Goal: Information Seeking & Learning: Learn about a topic

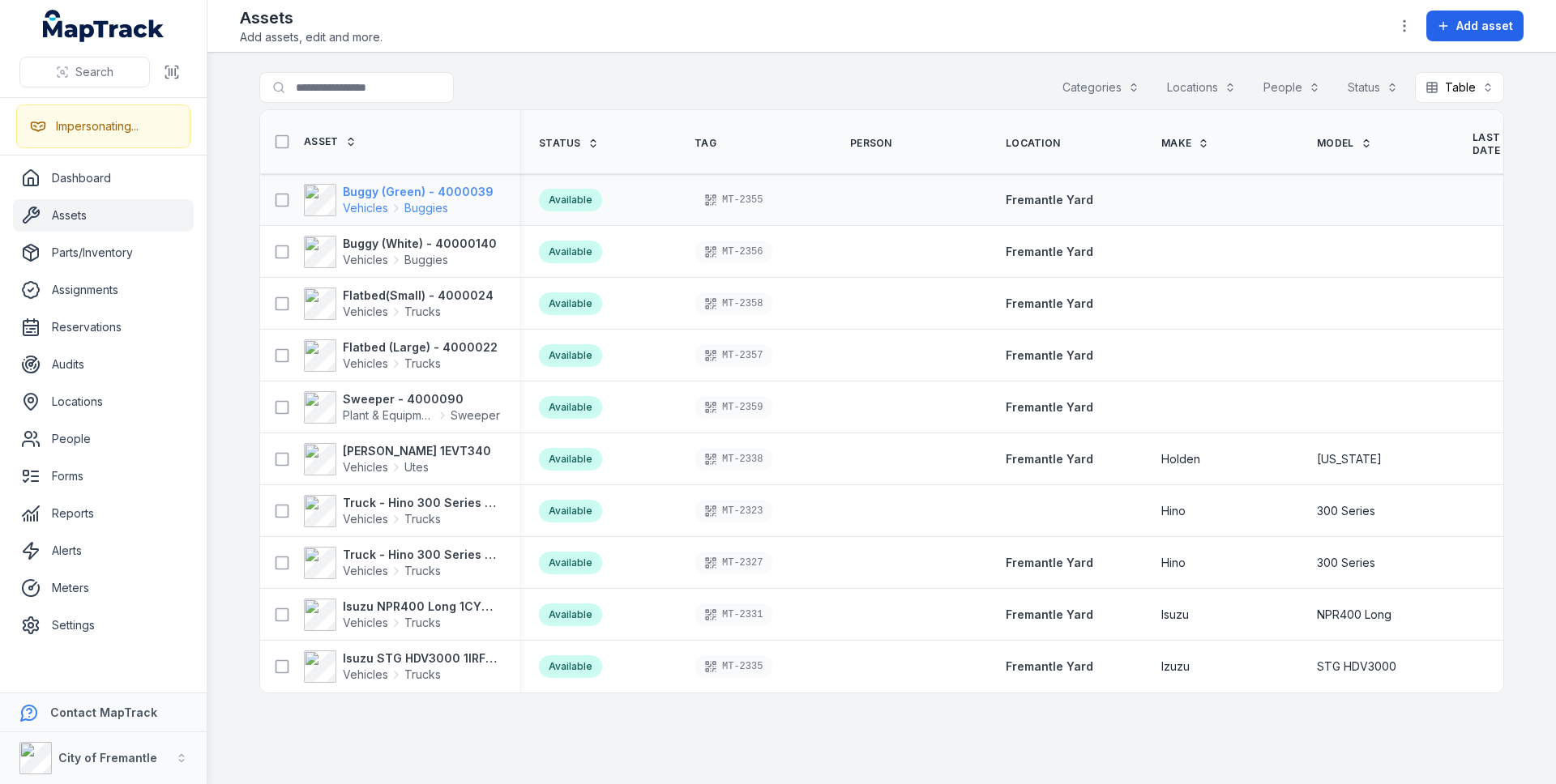
click at [404, 201] on span "Buggies" at bounding box center [426, 208] width 44 height 16
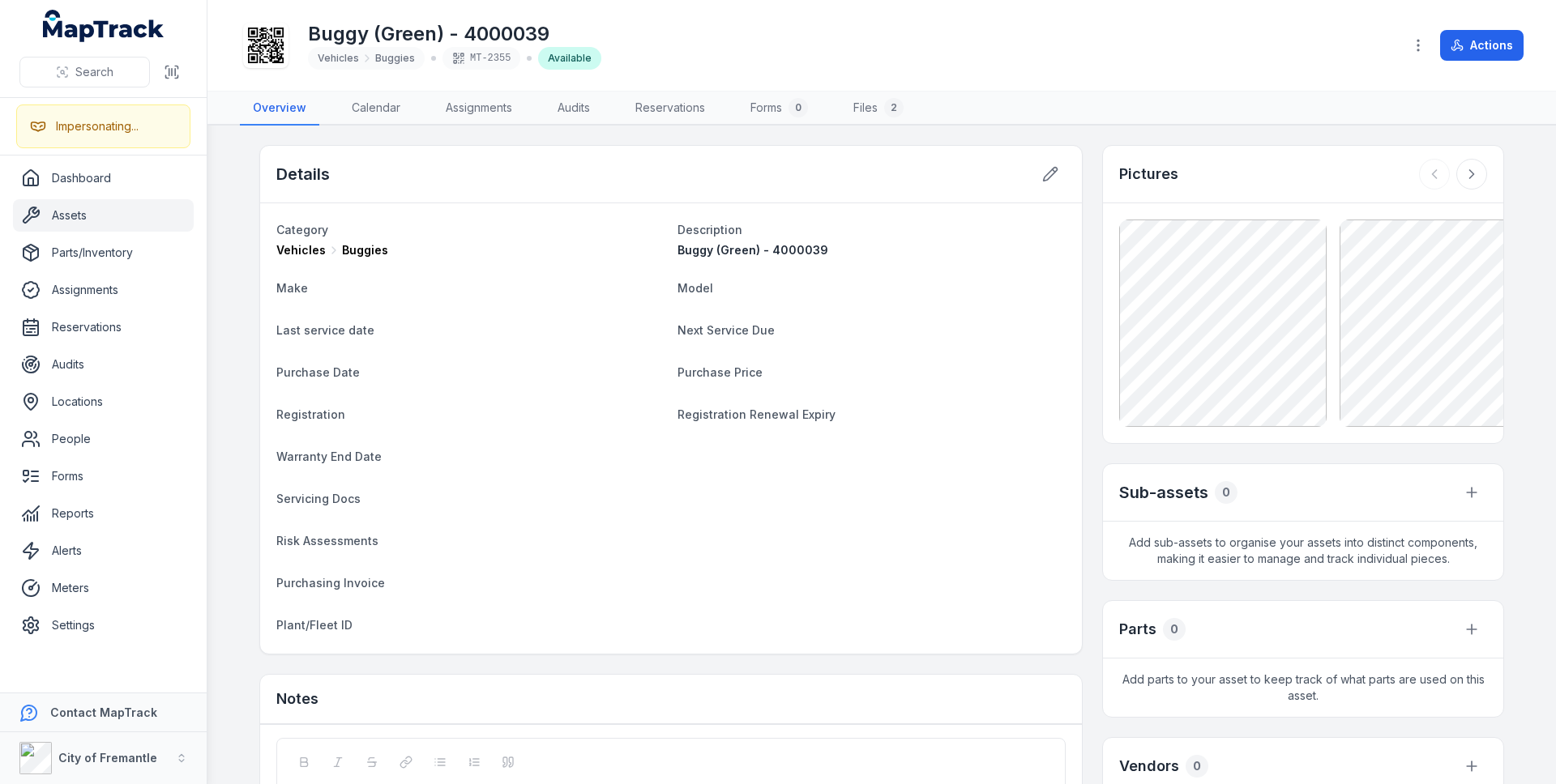
click at [101, 220] on link "Assets" at bounding box center [104, 216] width 180 height 33
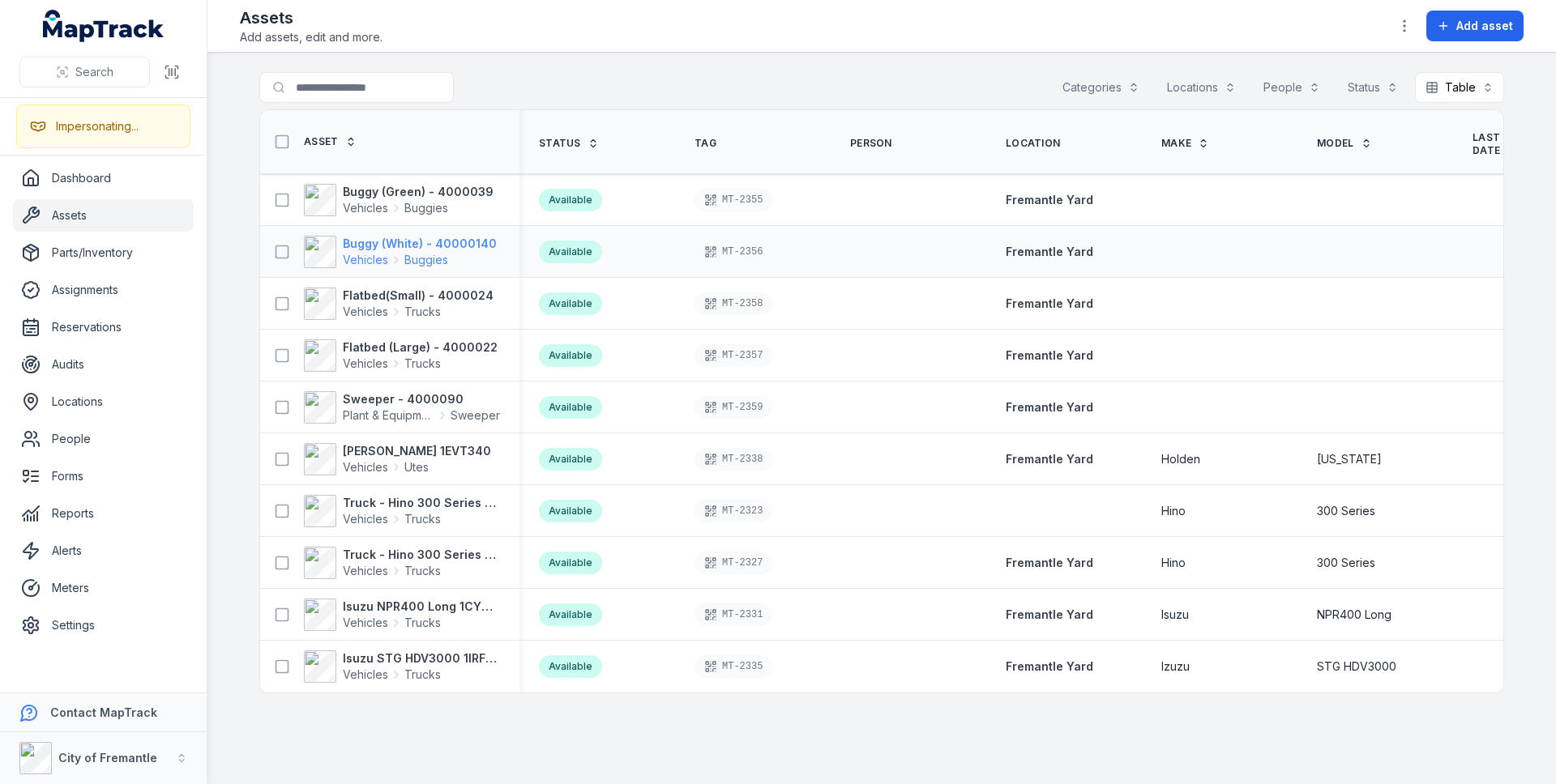
click at [421, 236] on strong "Buggy (White) - 40000140" at bounding box center [419, 244] width 154 height 16
click at [384, 288] on strong "Flatbed(Small) - 4000024" at bounding box center [418, 296] width 151 height 16
click at [81, 477] on link "Forms" at bounding box center [104, 477] width 180 height 33
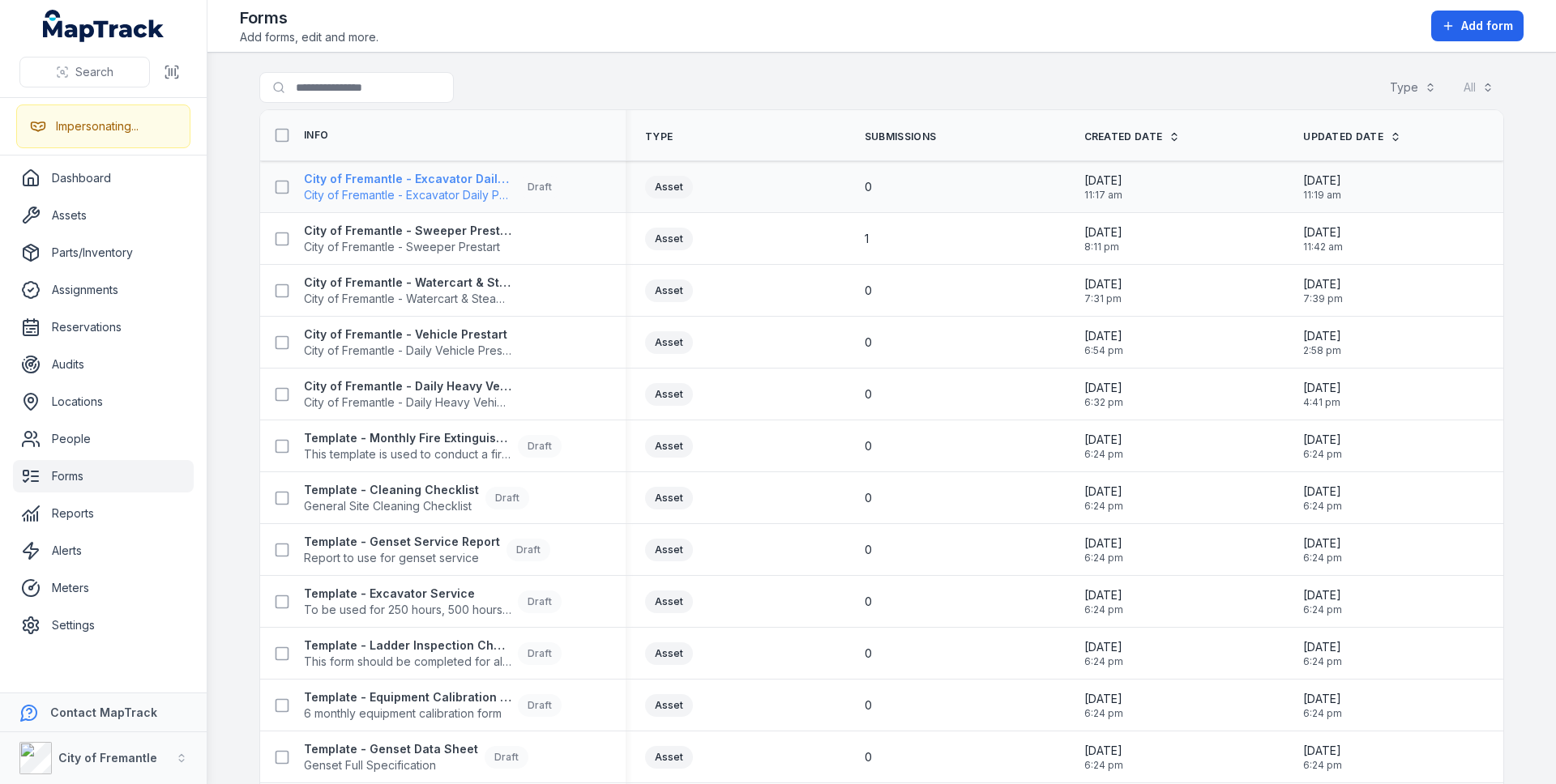
click at [436, 175] on strong "City of Fremantle - Excavator Daily Pre-start Checklist" at bounding box center [408, 178] width 207 height 16
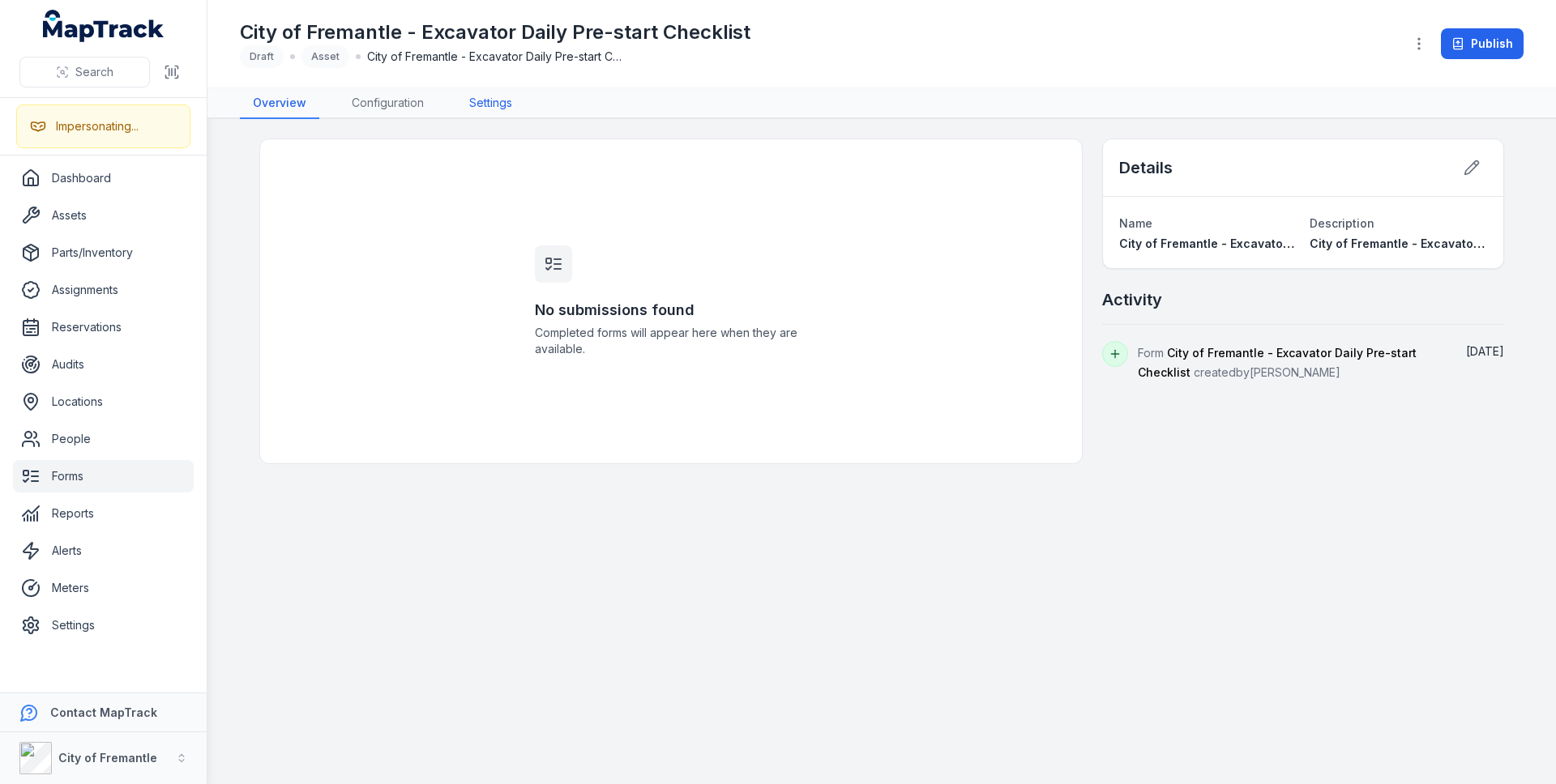
click at [502, 94] on link "Settings" at bounding box center [491, 104] width 69 height 31
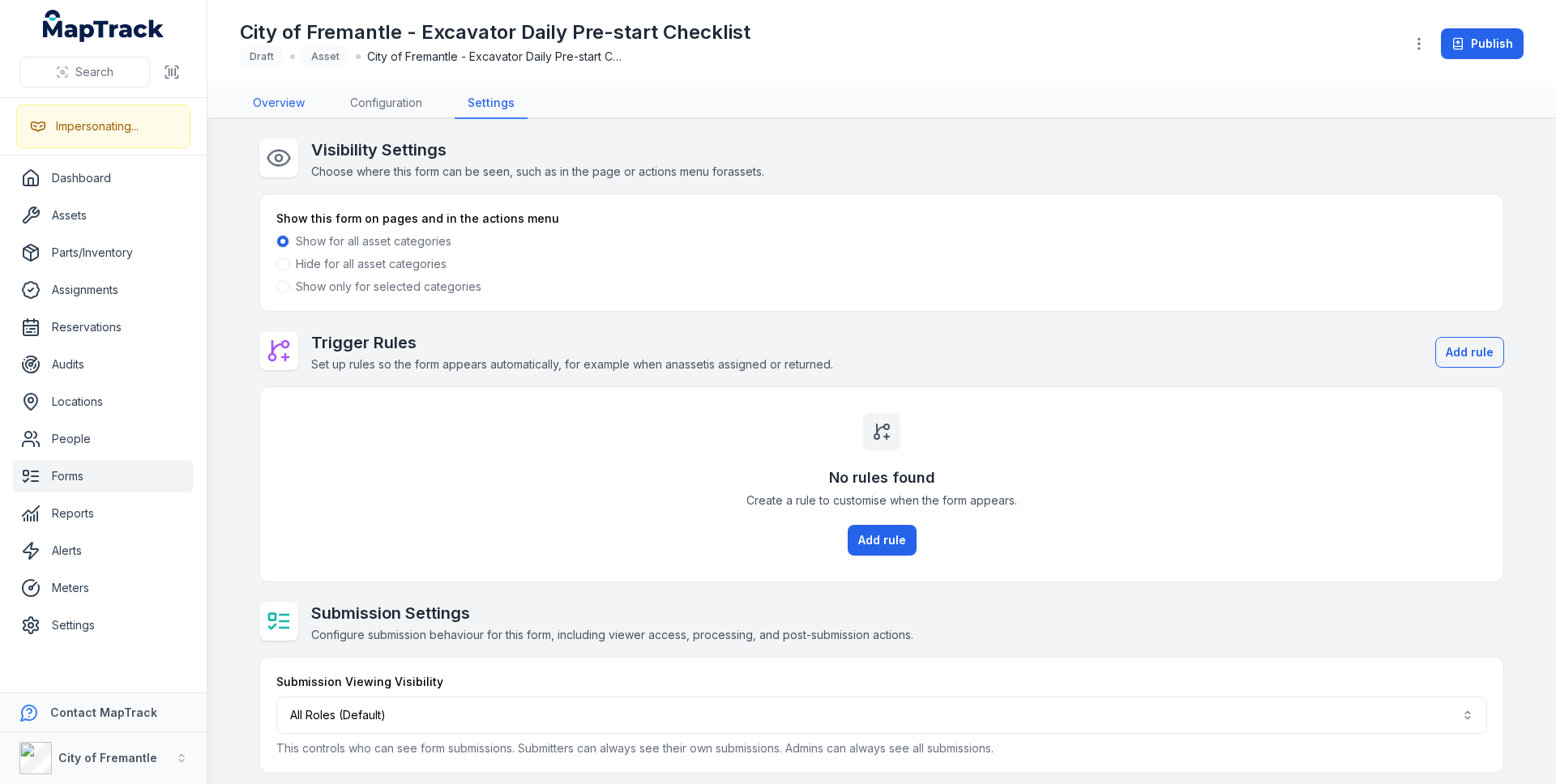
click at [251, 107] on link "Overview" at bounding box center [278, 104] width 78 height 31
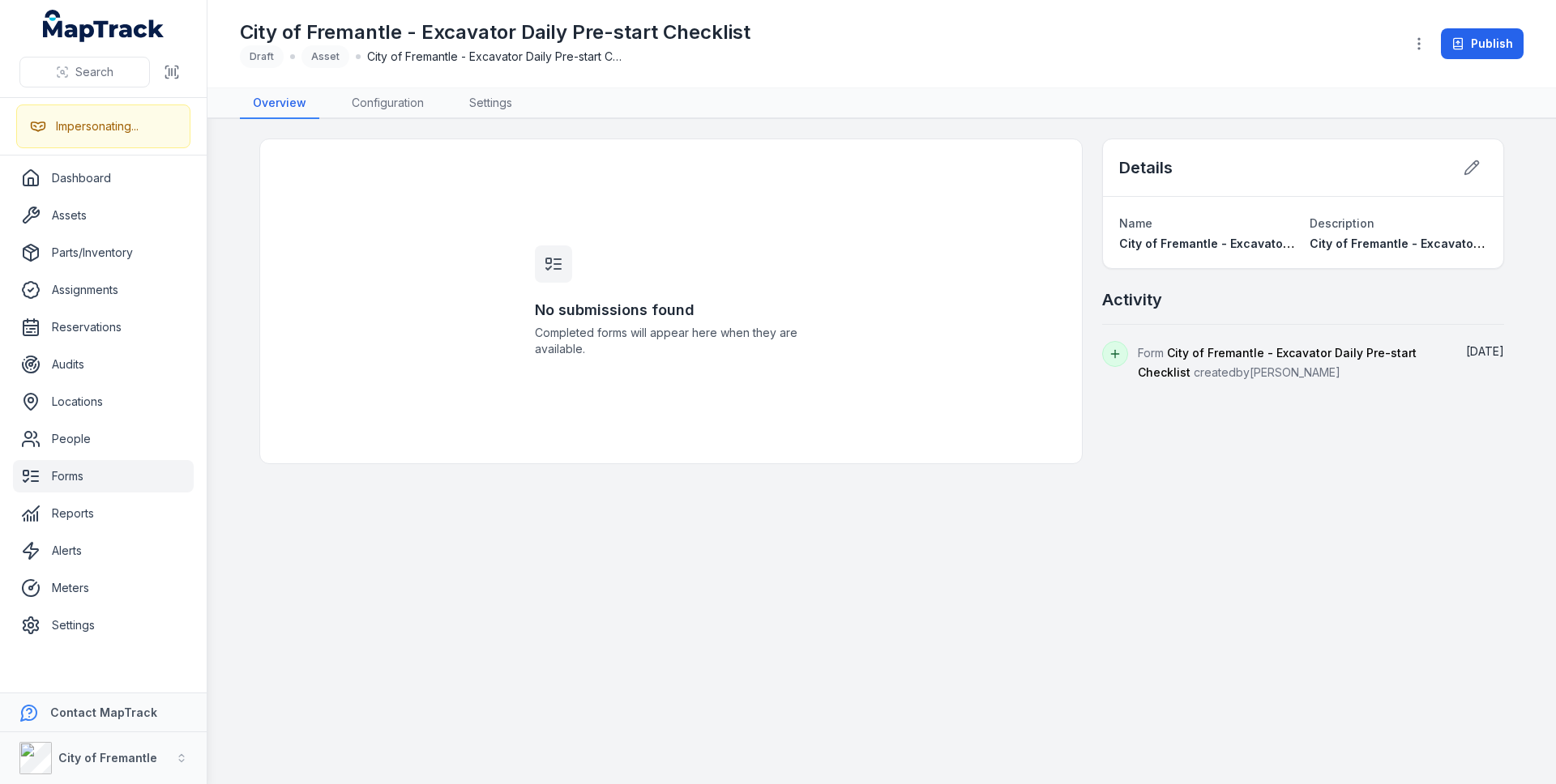
click at [96, 485] on link "Forms" at bounding box center [104, 477] width 180 height 33
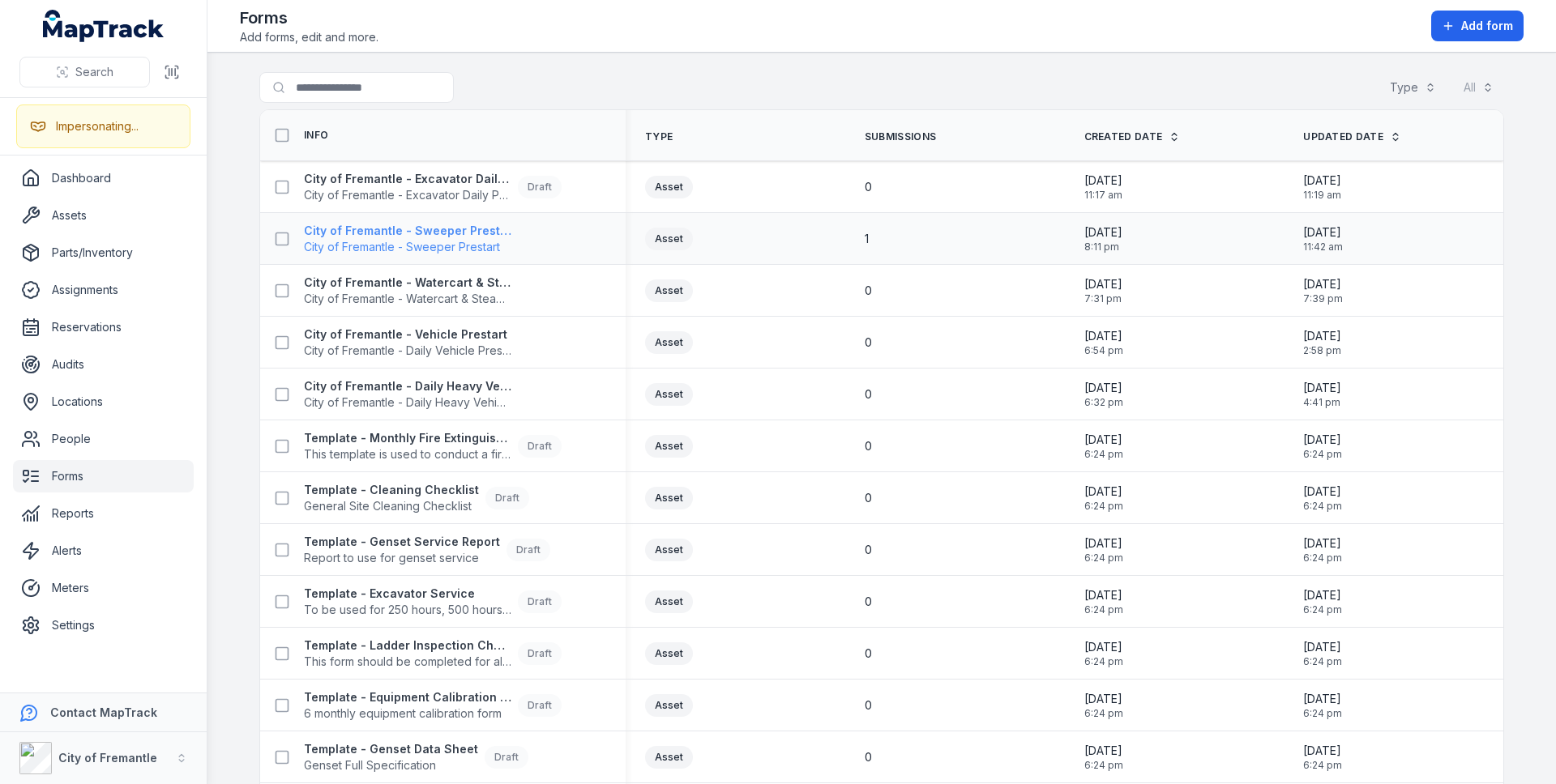
click at [467, 226] on strong "City of Fremantle - Sweeper Prestart" at bounding box center [408, 230] width 207 height 16
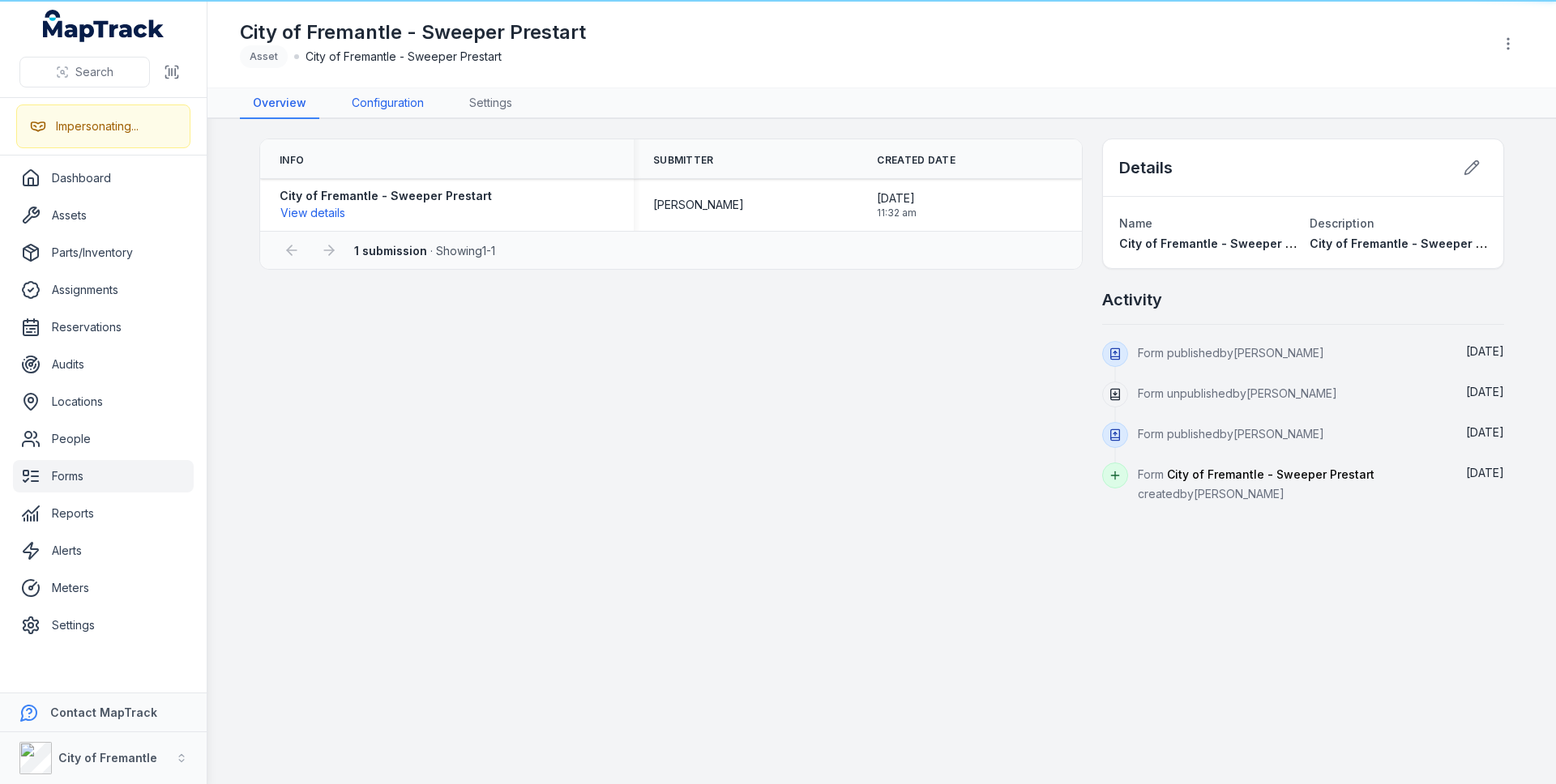
click at [409, 105] on link "Configuration" at bounding box center [388, 104] width 98 height 31
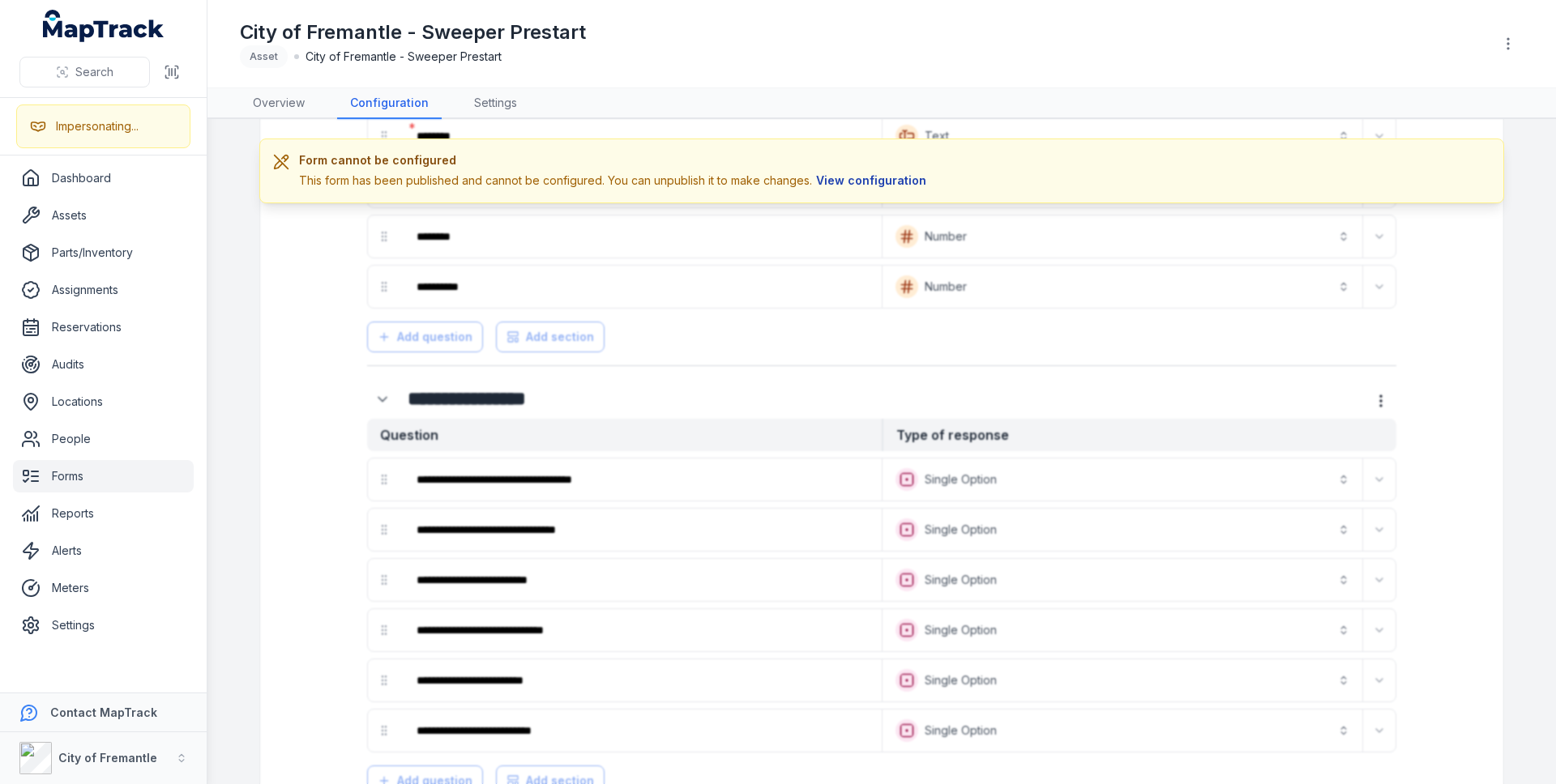
click at [864, 188] on button "View configuration" at bounding box center [871, 180] width 118 height 18
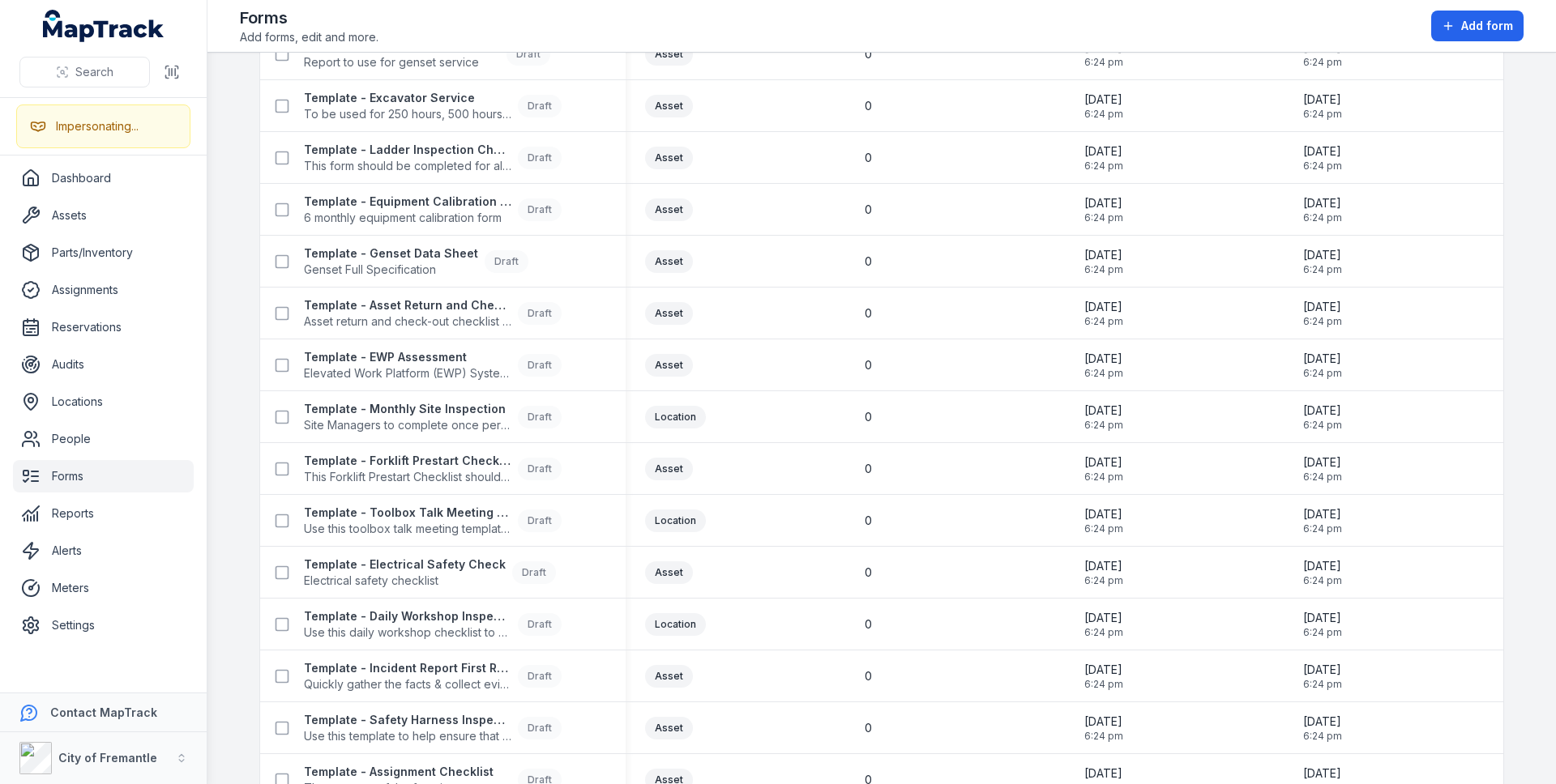
scroll to position [679, 0]
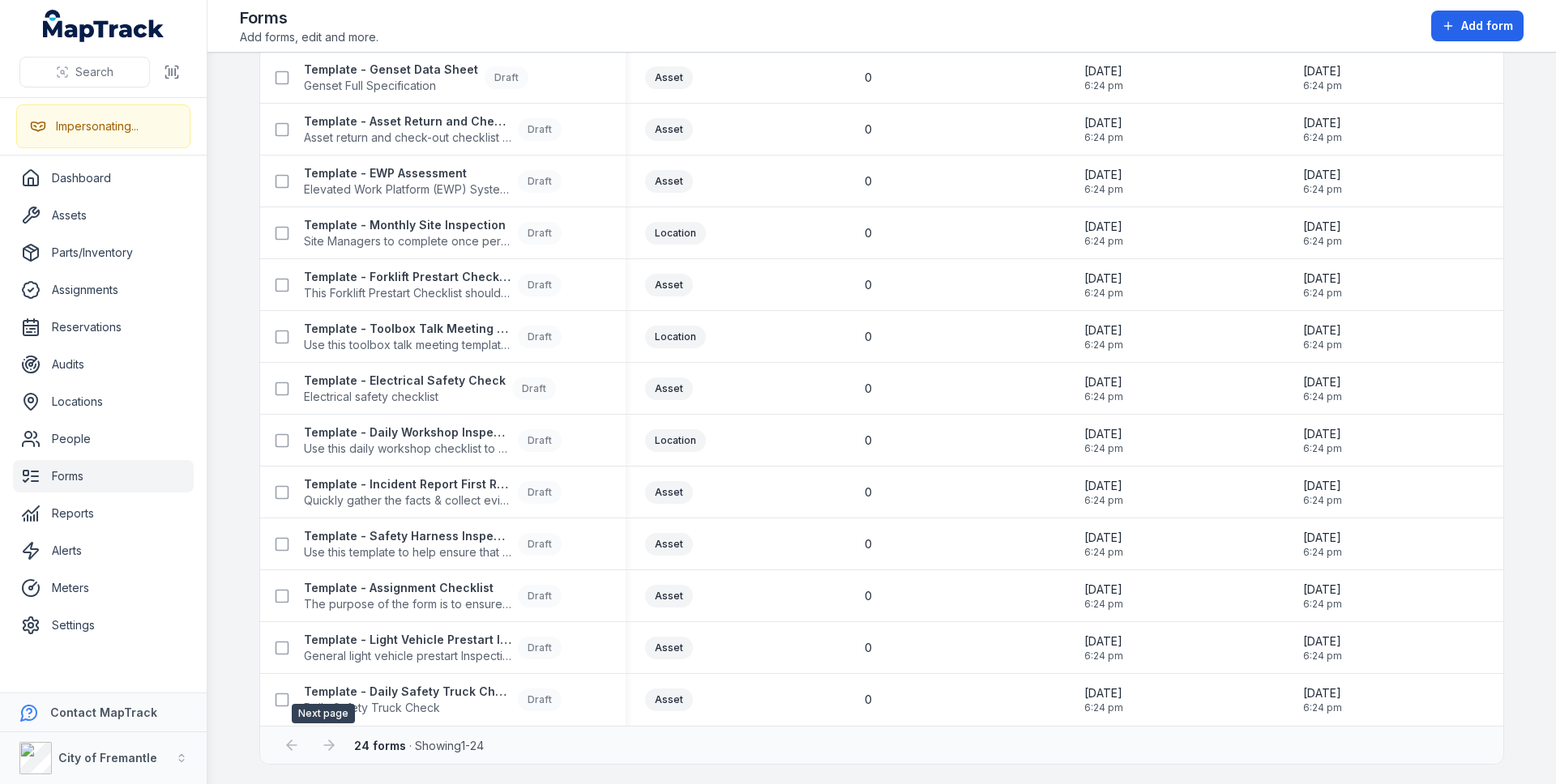
drag, startPoint x: 322, startPoint y: 748, endPoint x: 286, endPoint y: 749, distance: 36.0
click at [314, 749] on div at bounding box center [329, 746] width 31 height 31
click at [276, 748] on div at bounding box center [292, 746] width 31 height 31
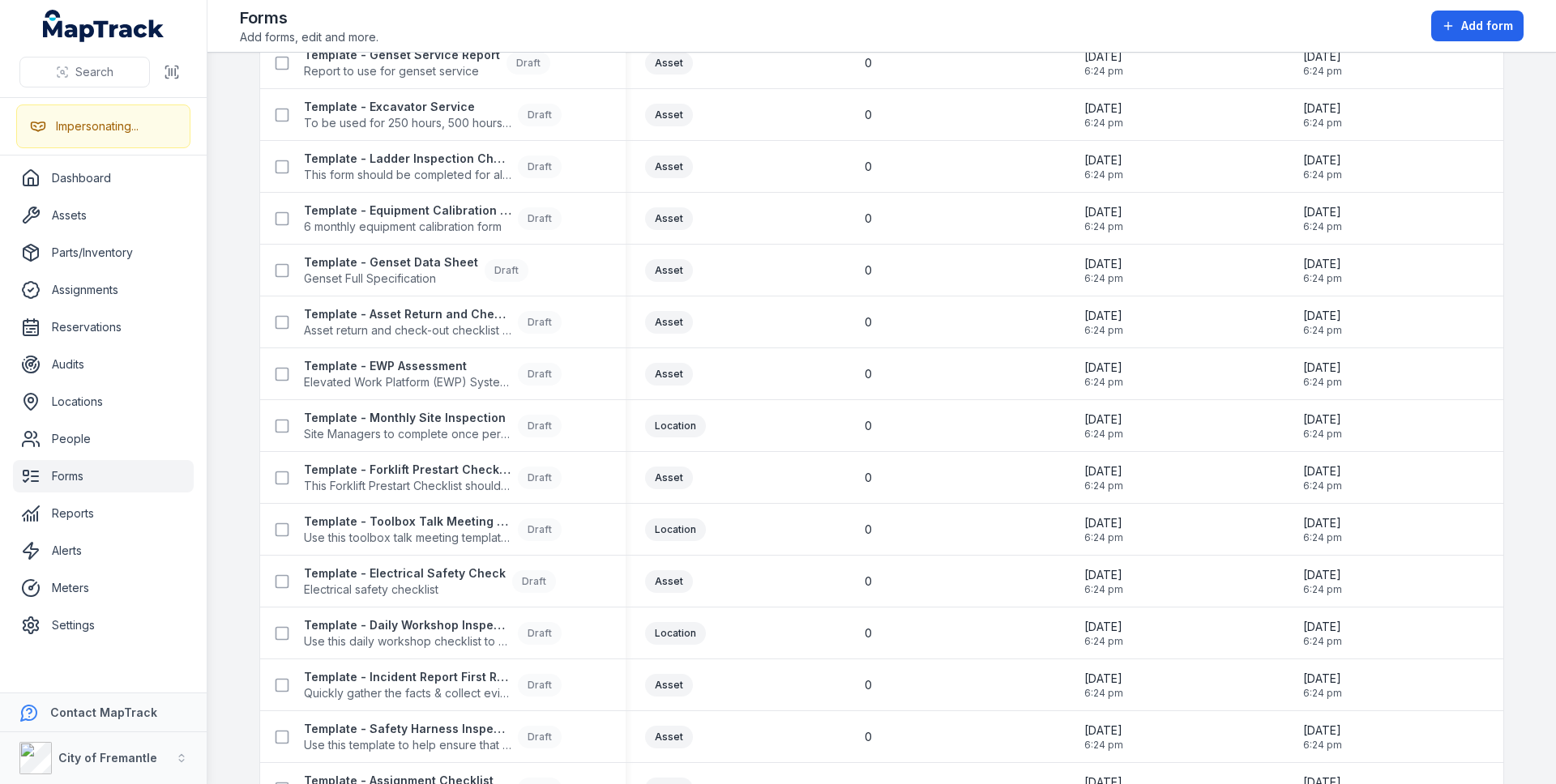
scroll to position [0, 0]
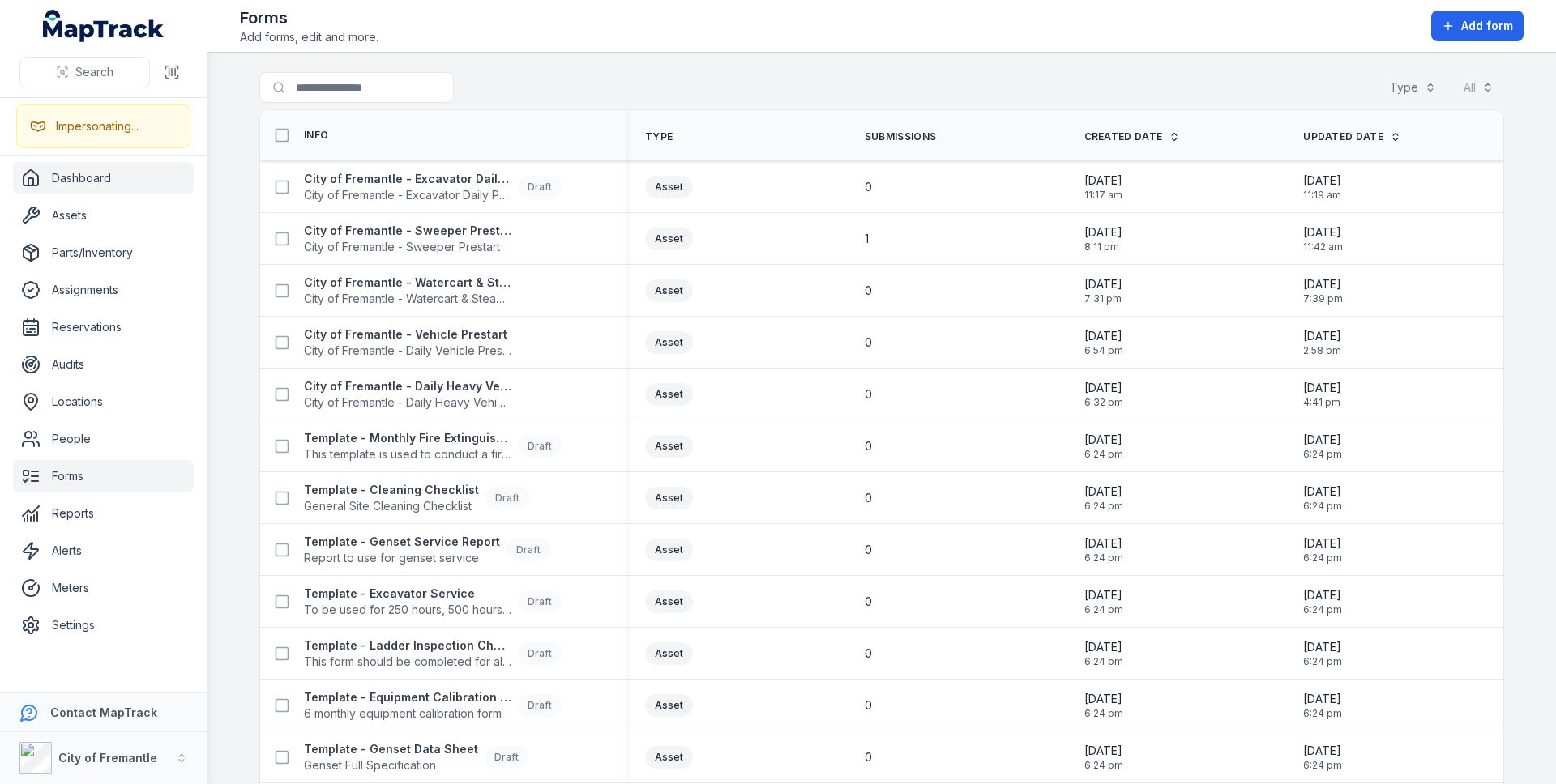
click at [149, 188] on link "Dashboard" at bounding box center [104, 178] width 180 height 33
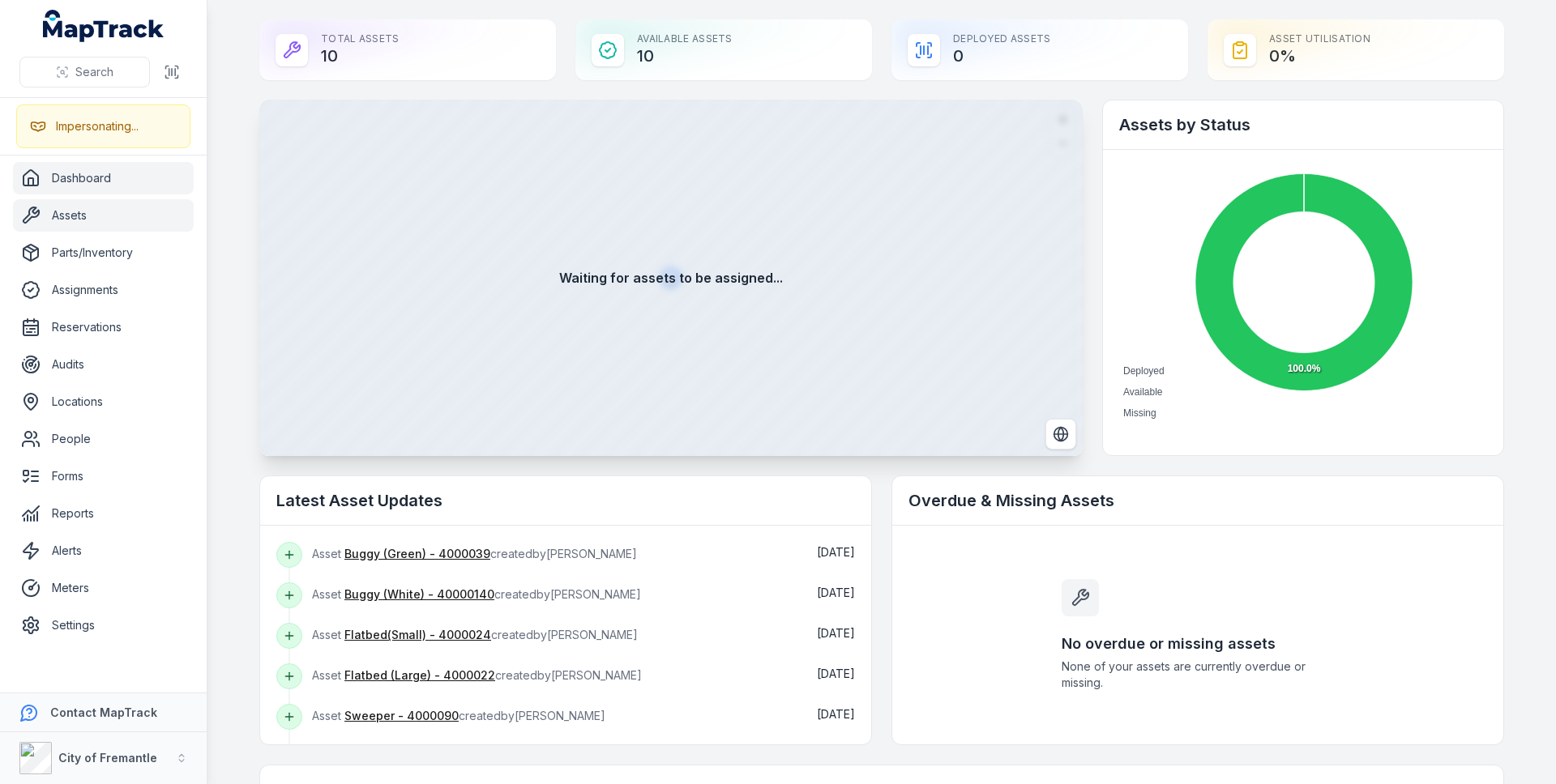
click at [102, 206] on link "Assets" at bounding box center [104, 216] width 180 height 33
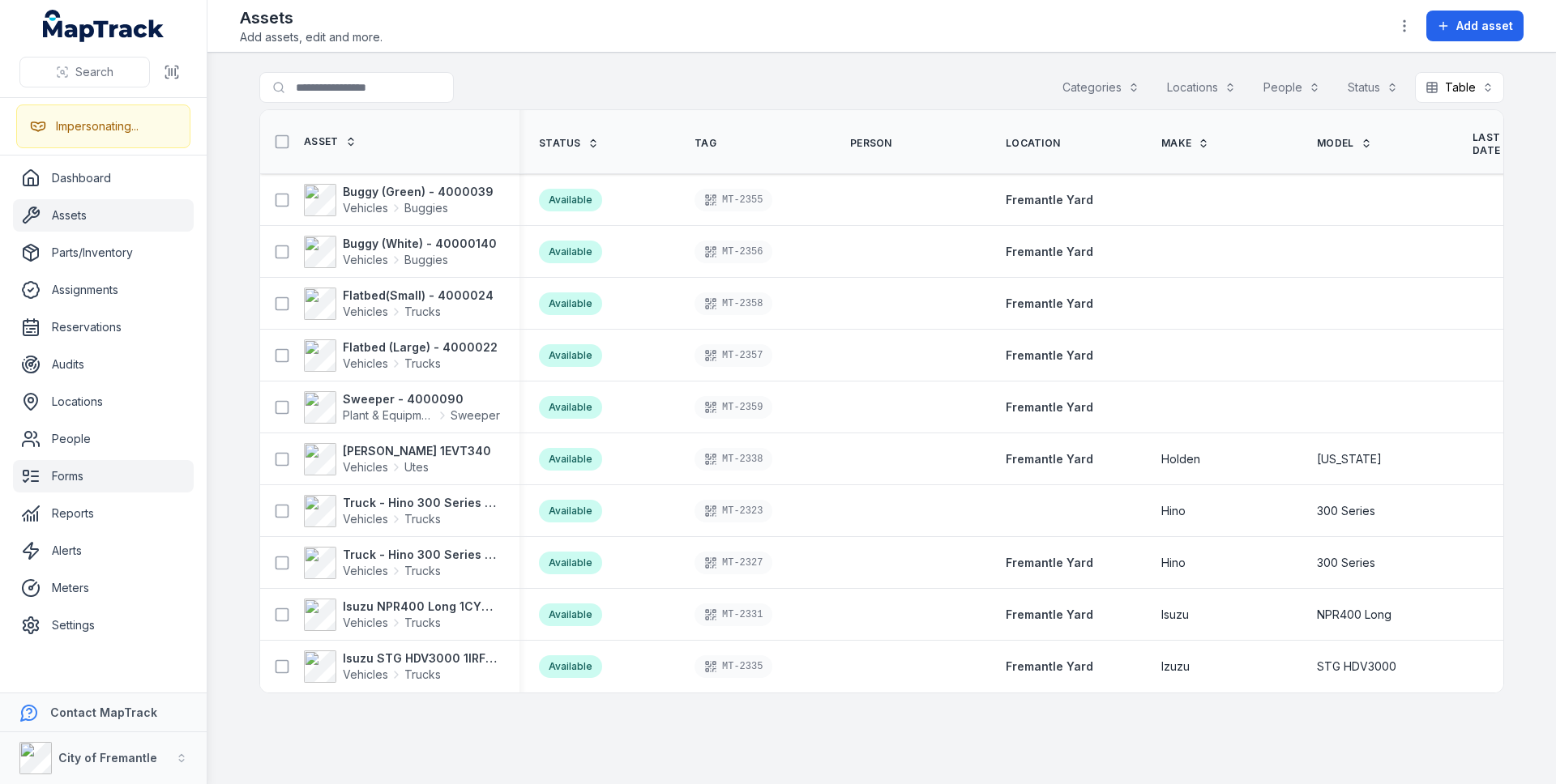
click at [100, 485] on link "Forms" at bounding box center [104, 477] width 180 height 33
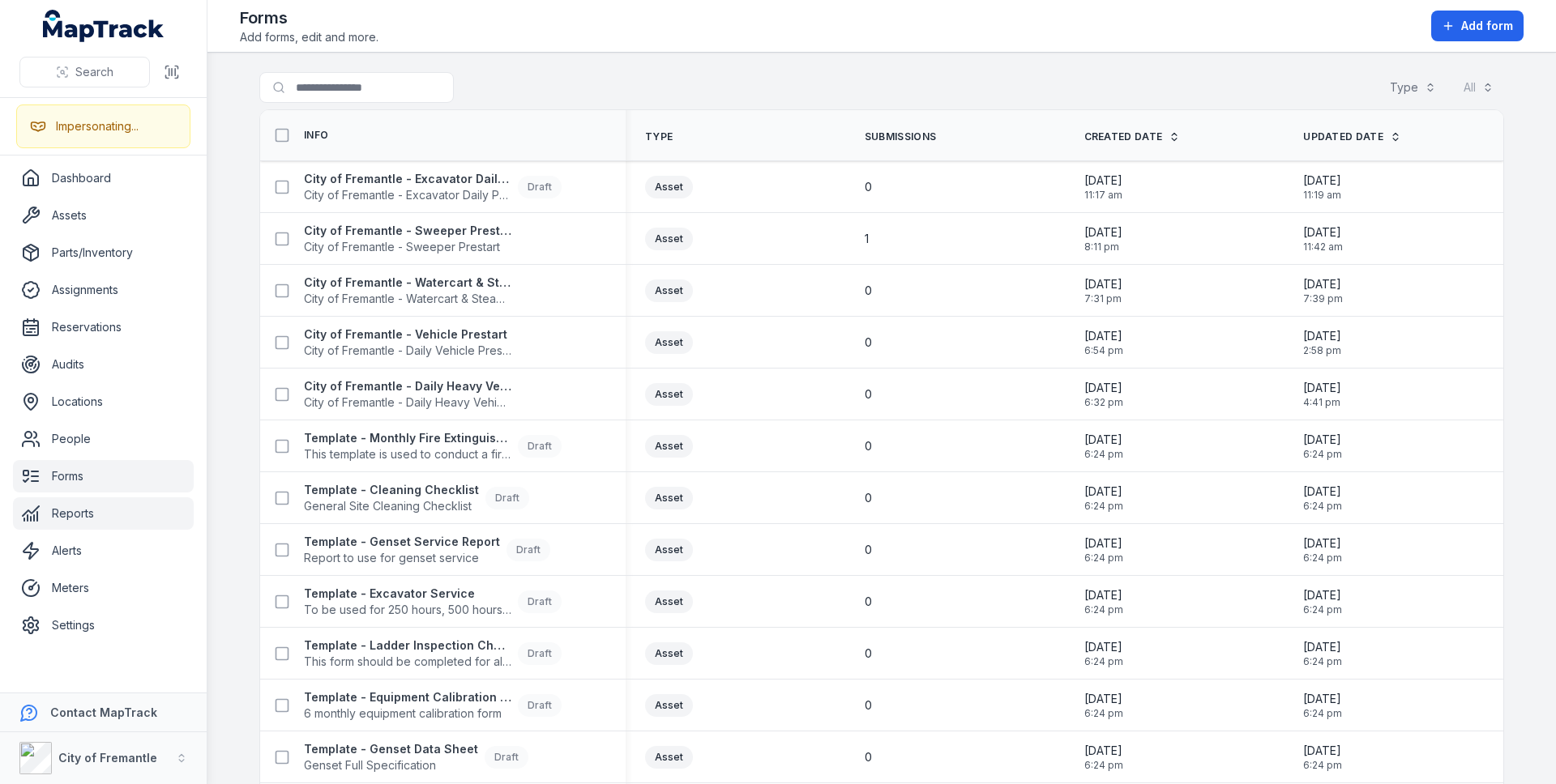
click at [84, 524] on link "Reports" at bounding box center [104, 513] width 180 height 33
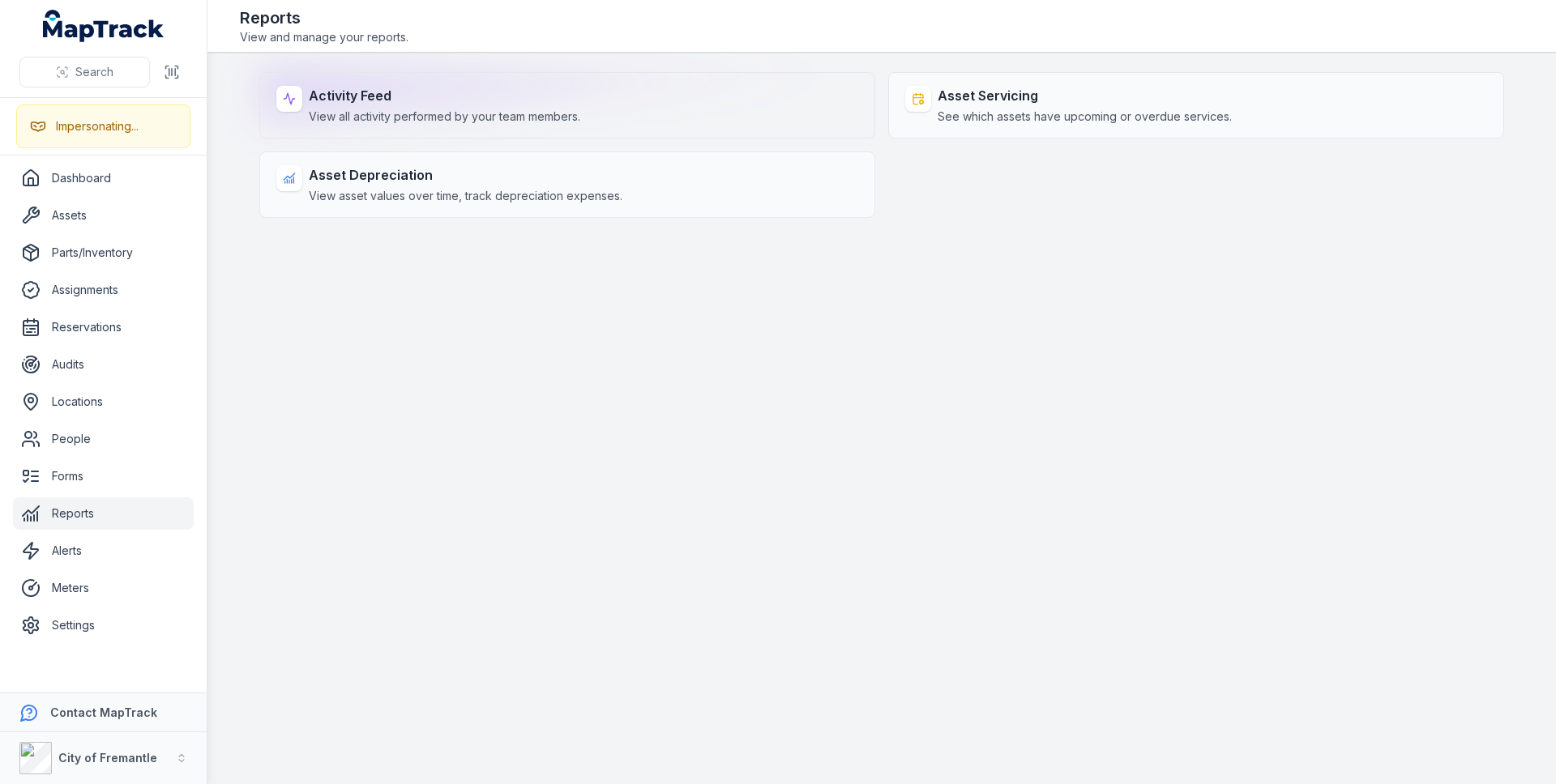
click at [431, 112] on span "View all activity performed by your team members." at bounding box center [444, 116] width 272 height 16
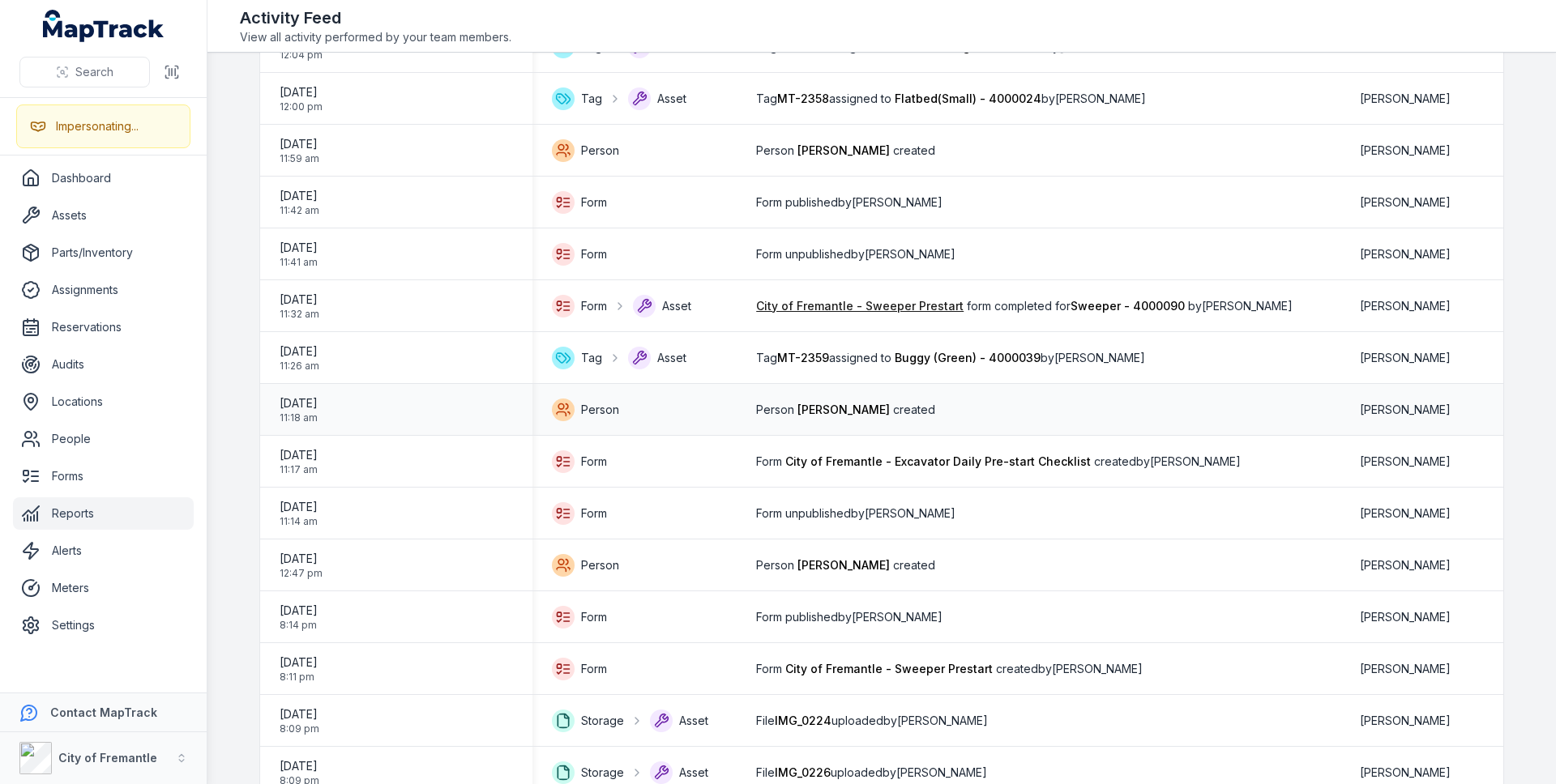
scroll to position [1308, 0]
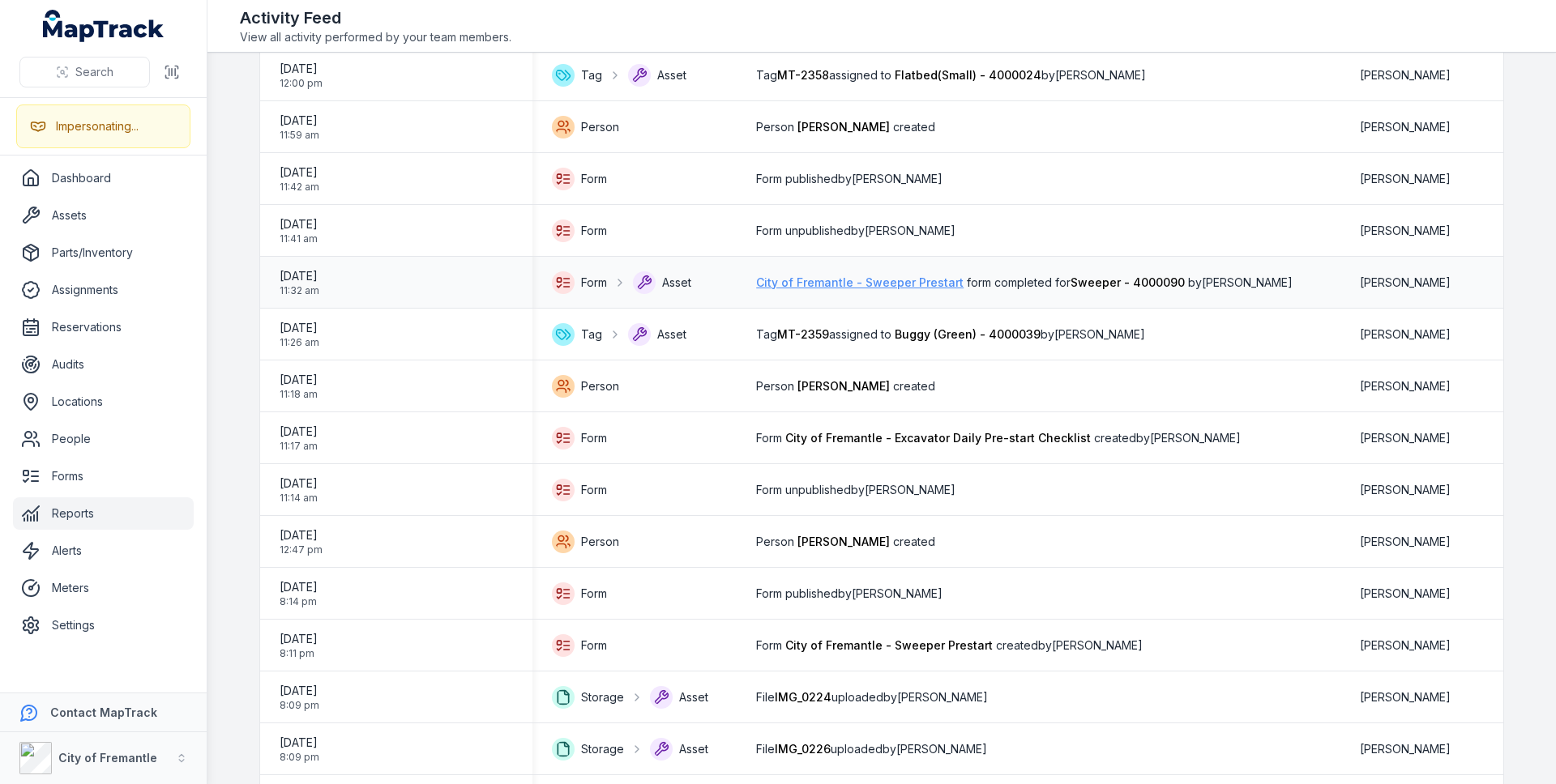
click at [816, 289] on link "City of Fremantle - Sweeper Prestart" at bounding box center [860, 282] width 207 height 16
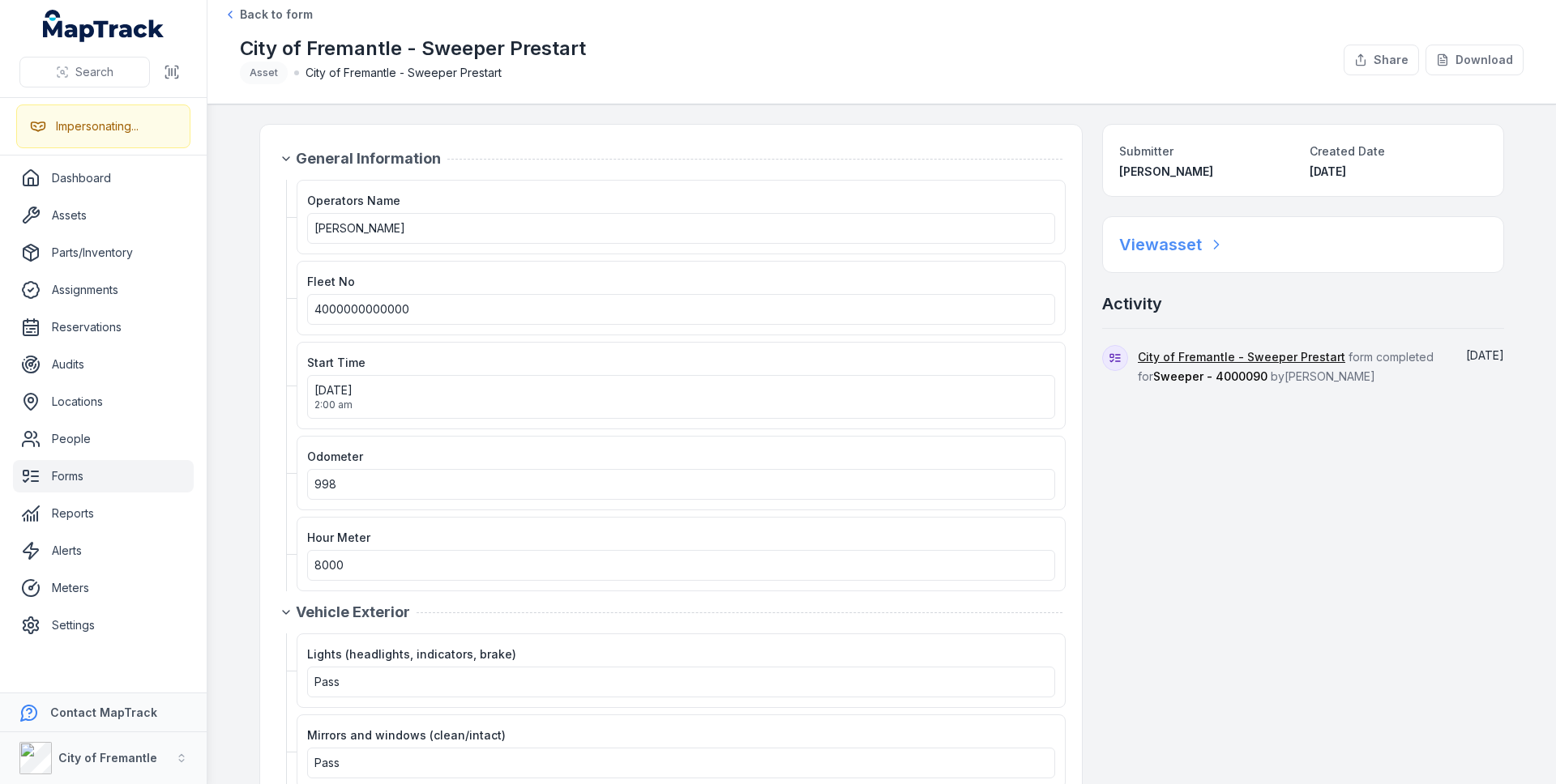
click at [1143, 249] on h2 "View asset" at bounding box center [1161, 245] width 83 height 23
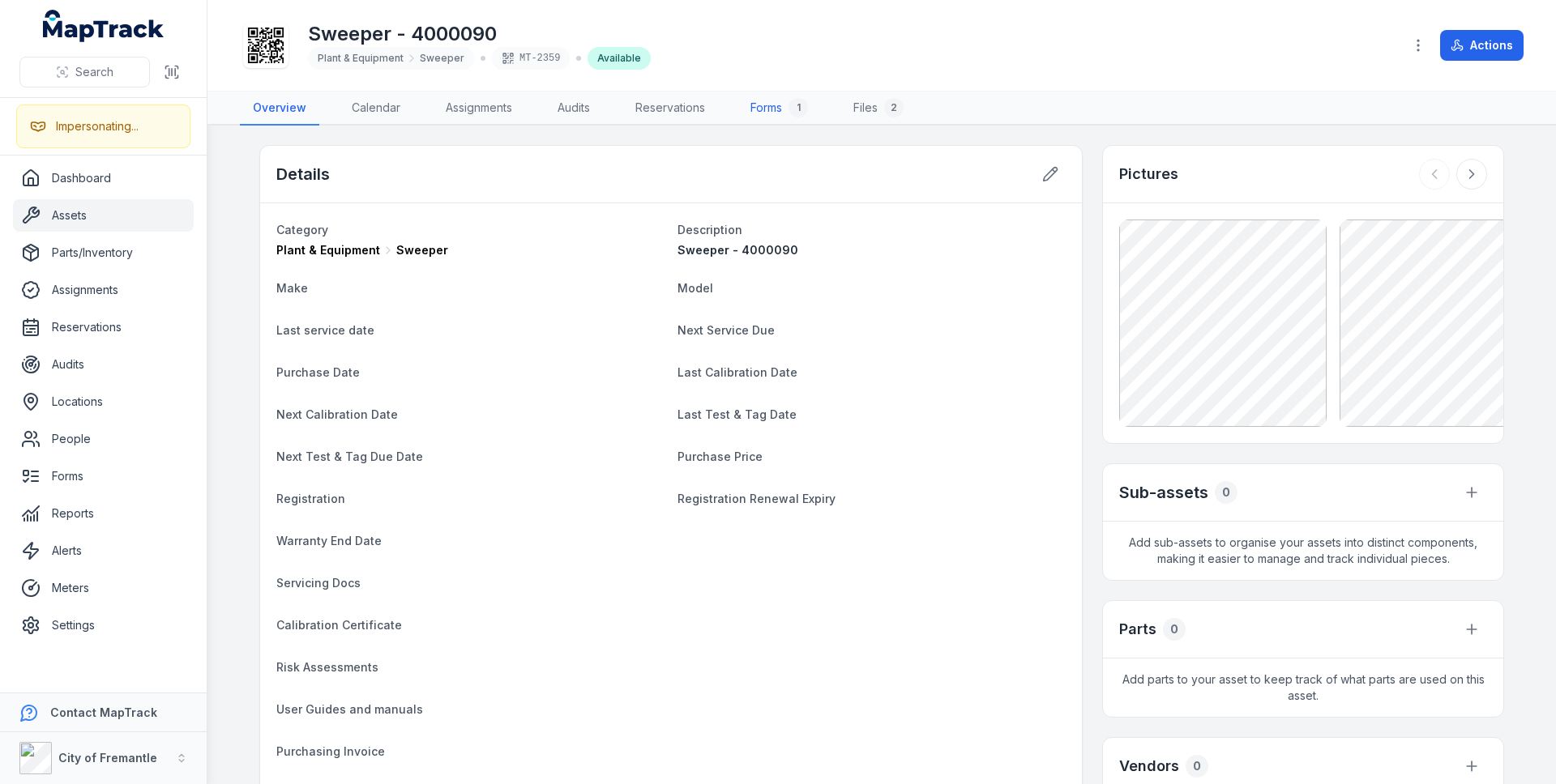
click at [806, 111] on div "1" at bounding box center [799, 107] width 19 height 19
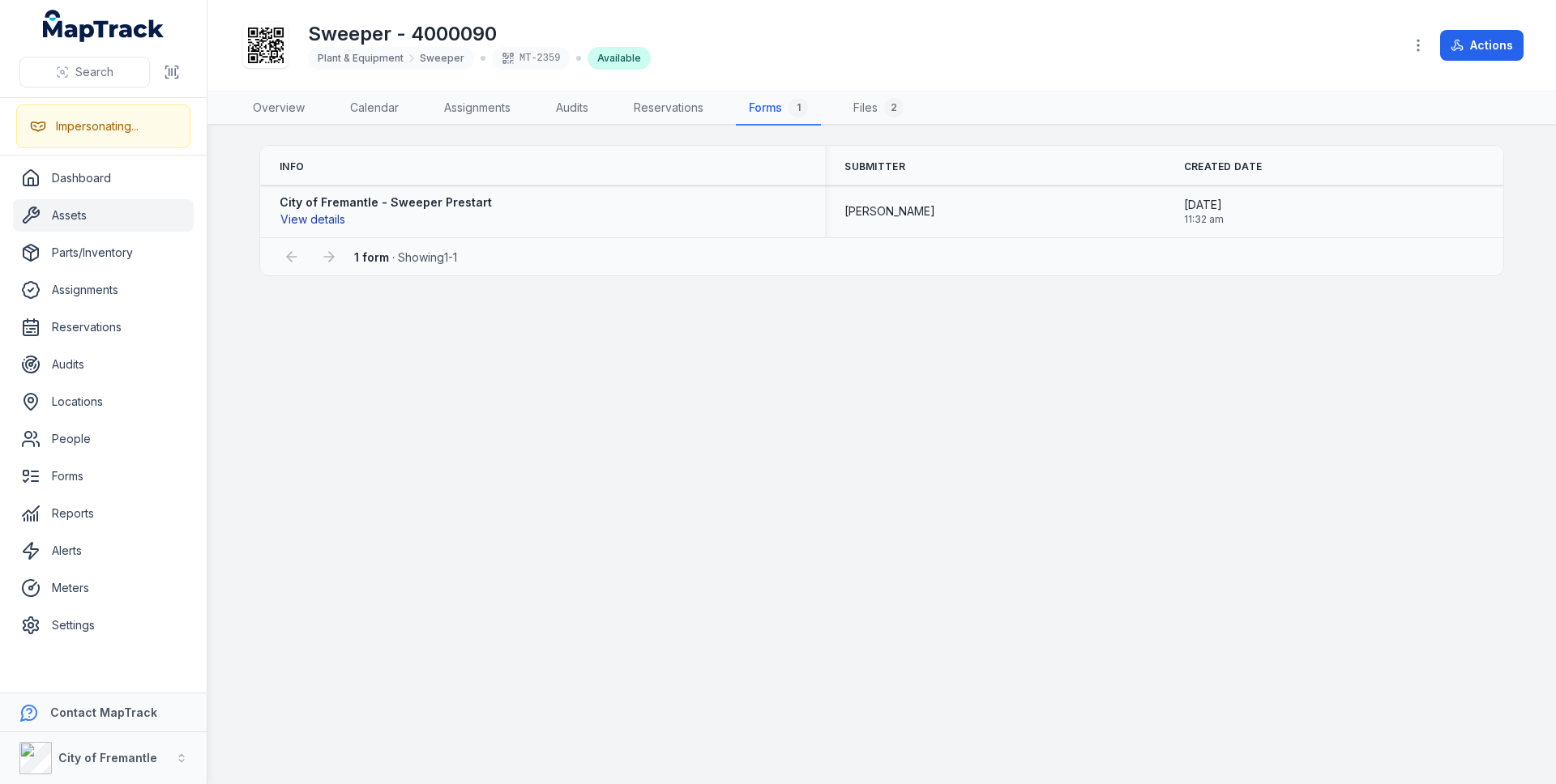
click at [321, 216] on button "View details" at bounding box center [312, 220] width 66 height 18
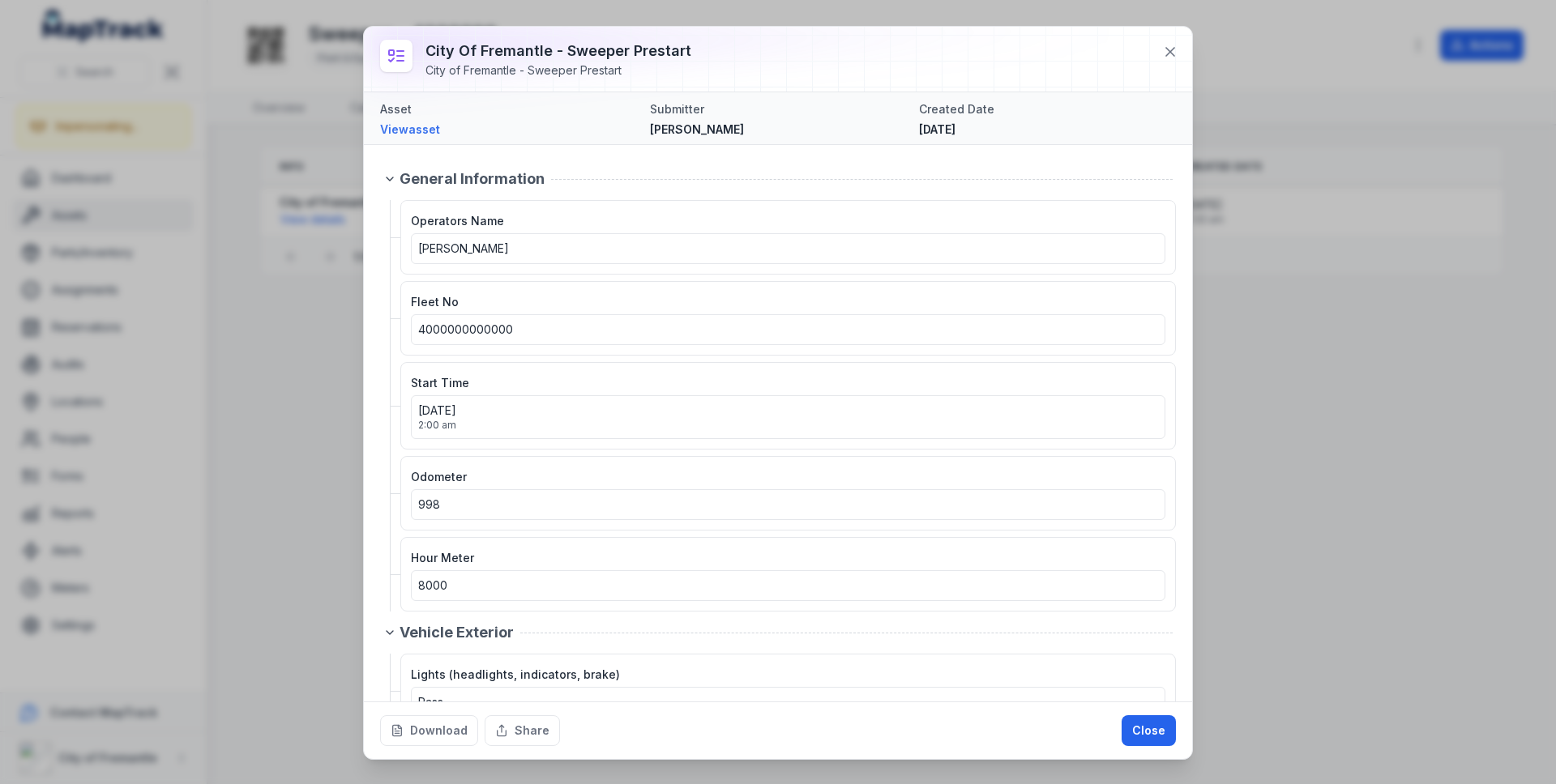
click at [305, 671] on div "City of Fremantle - Sweeper Prestart City of Fremantle - Sweeper Prestart Asset…" at bounding box center [778, 392] width 1556 height 784
click at [1133, 726] on button "Close" at bounding box center [1149, 731] width 55 height 31
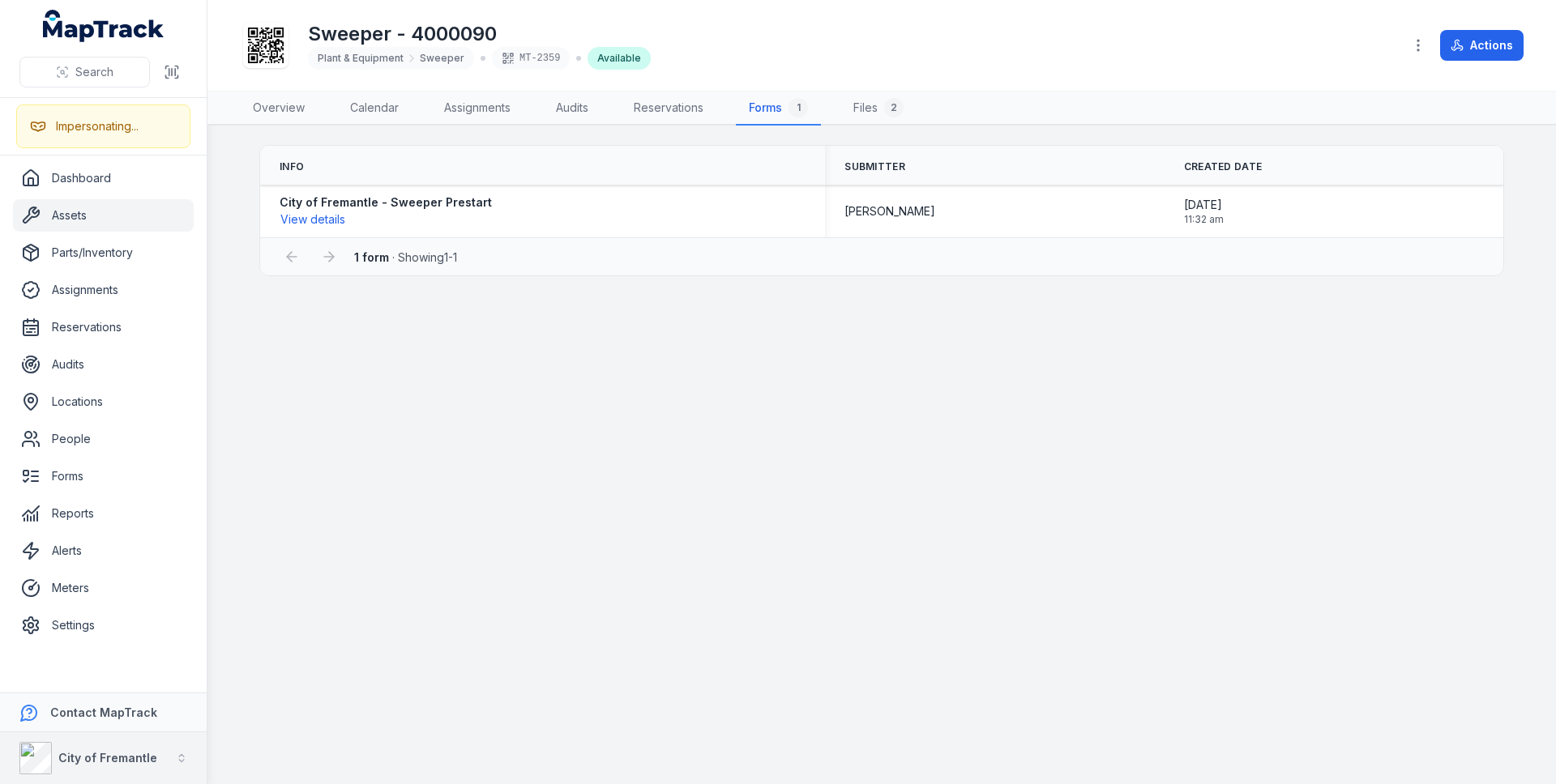
click at [119, 751] on strong "City of Fremantle" at bounding box center [108, 758] width 99 height 13
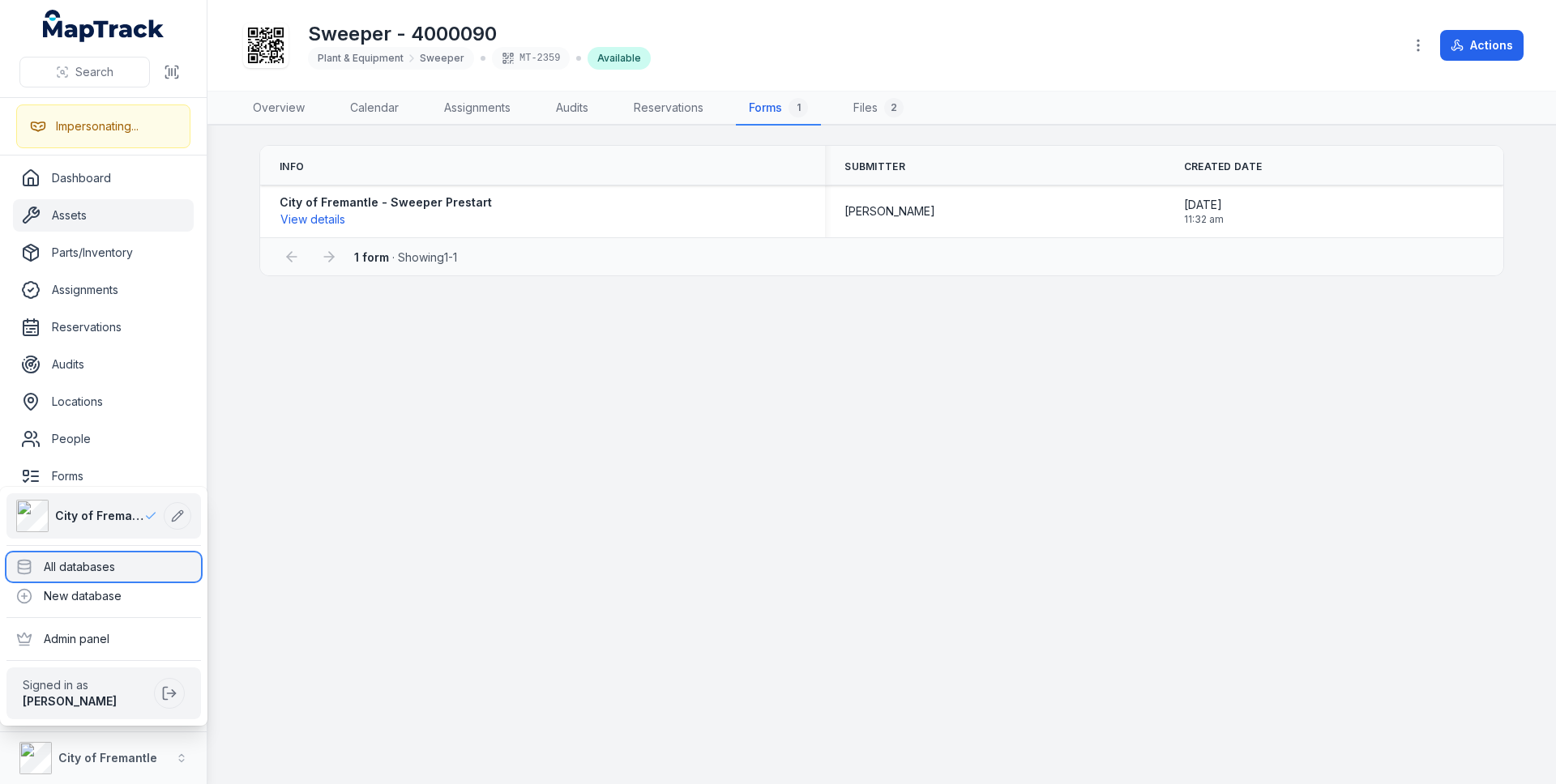
click at [142, 562] on div "All databases" at bounding box center [104, 567] width 195 height 29
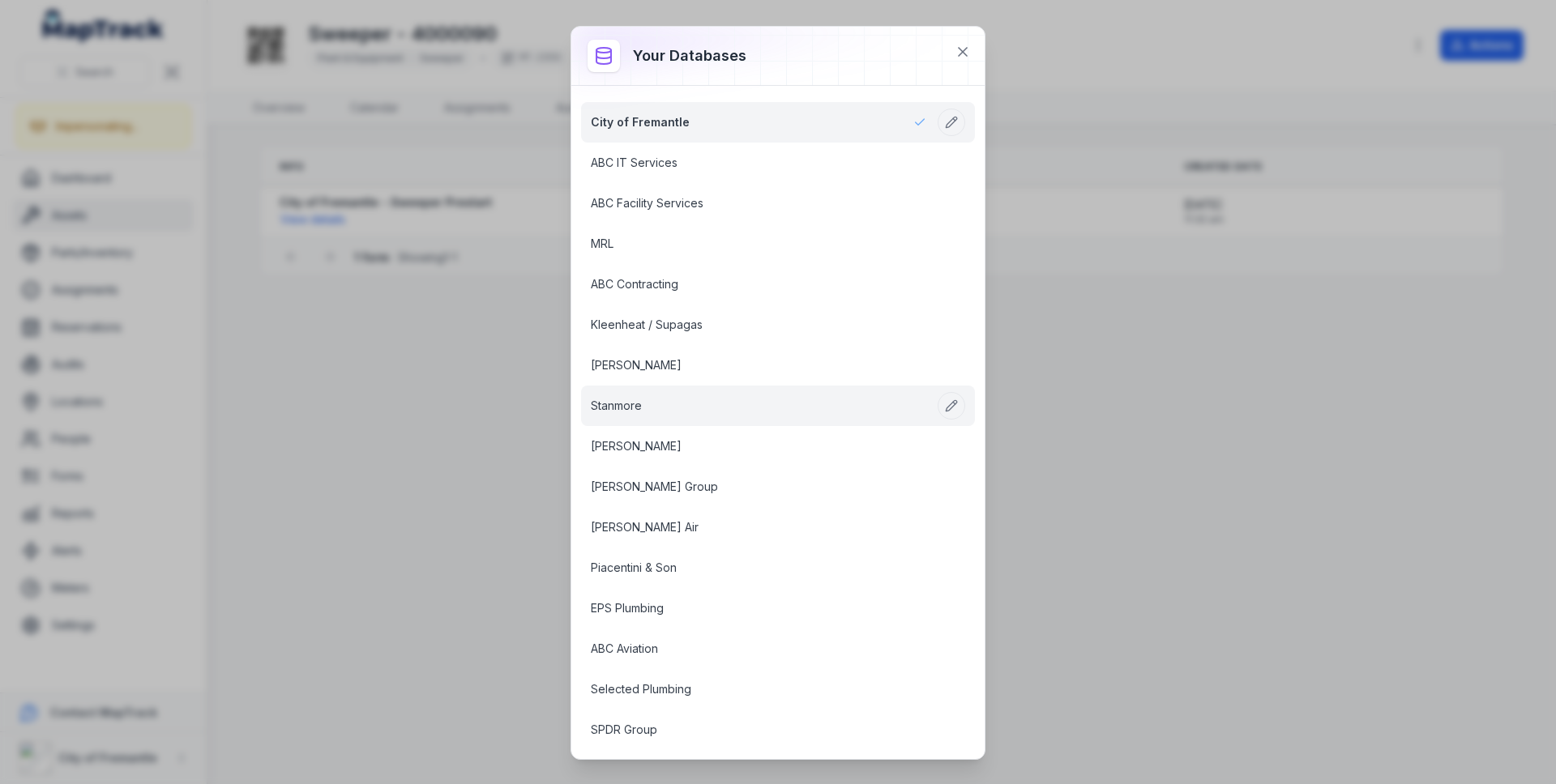
scroll to position [178, 0]
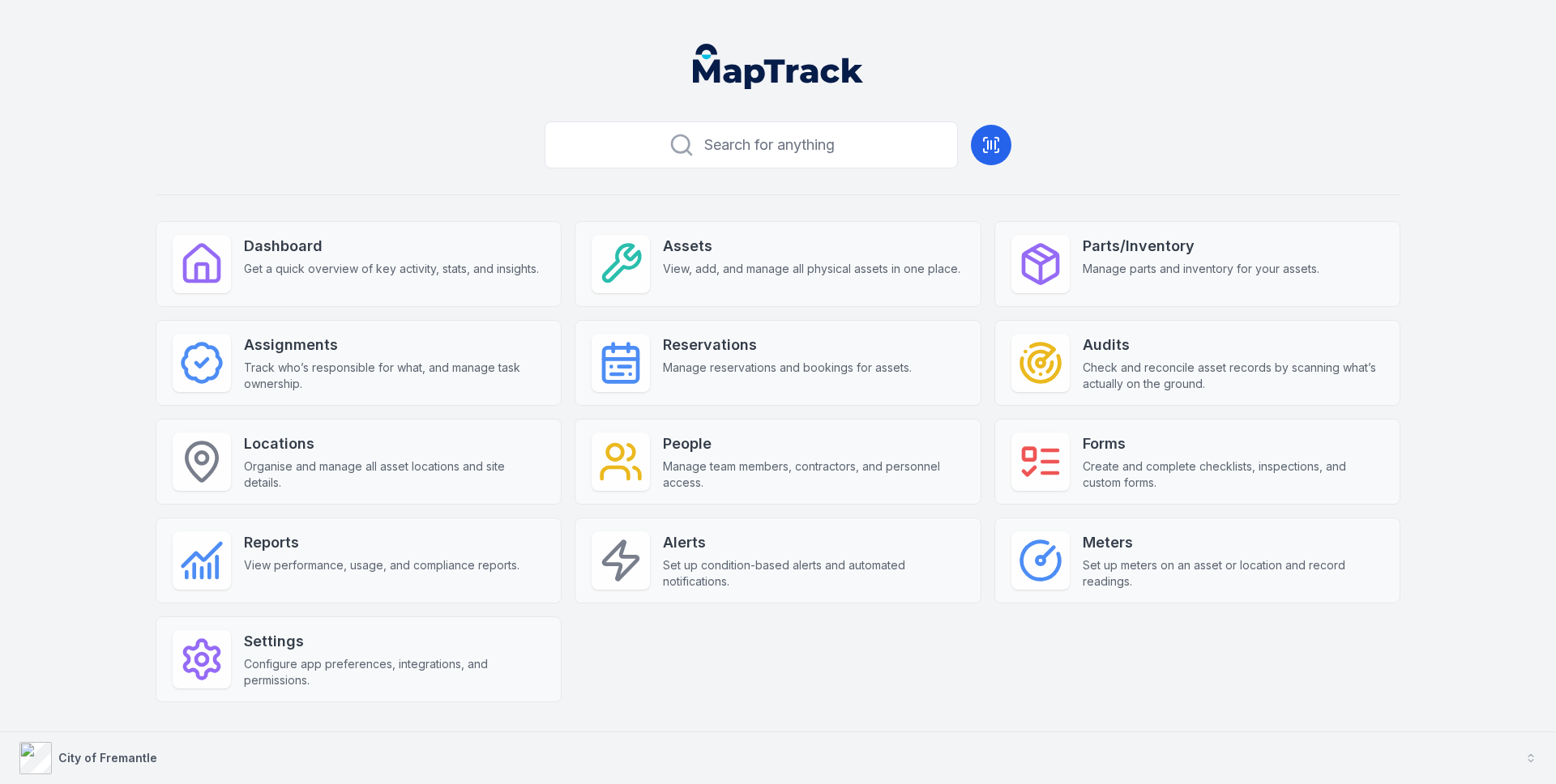
click at [81, 763] on strong "City of Fremantle" at bounding box center [108, 758] width 99 height 13
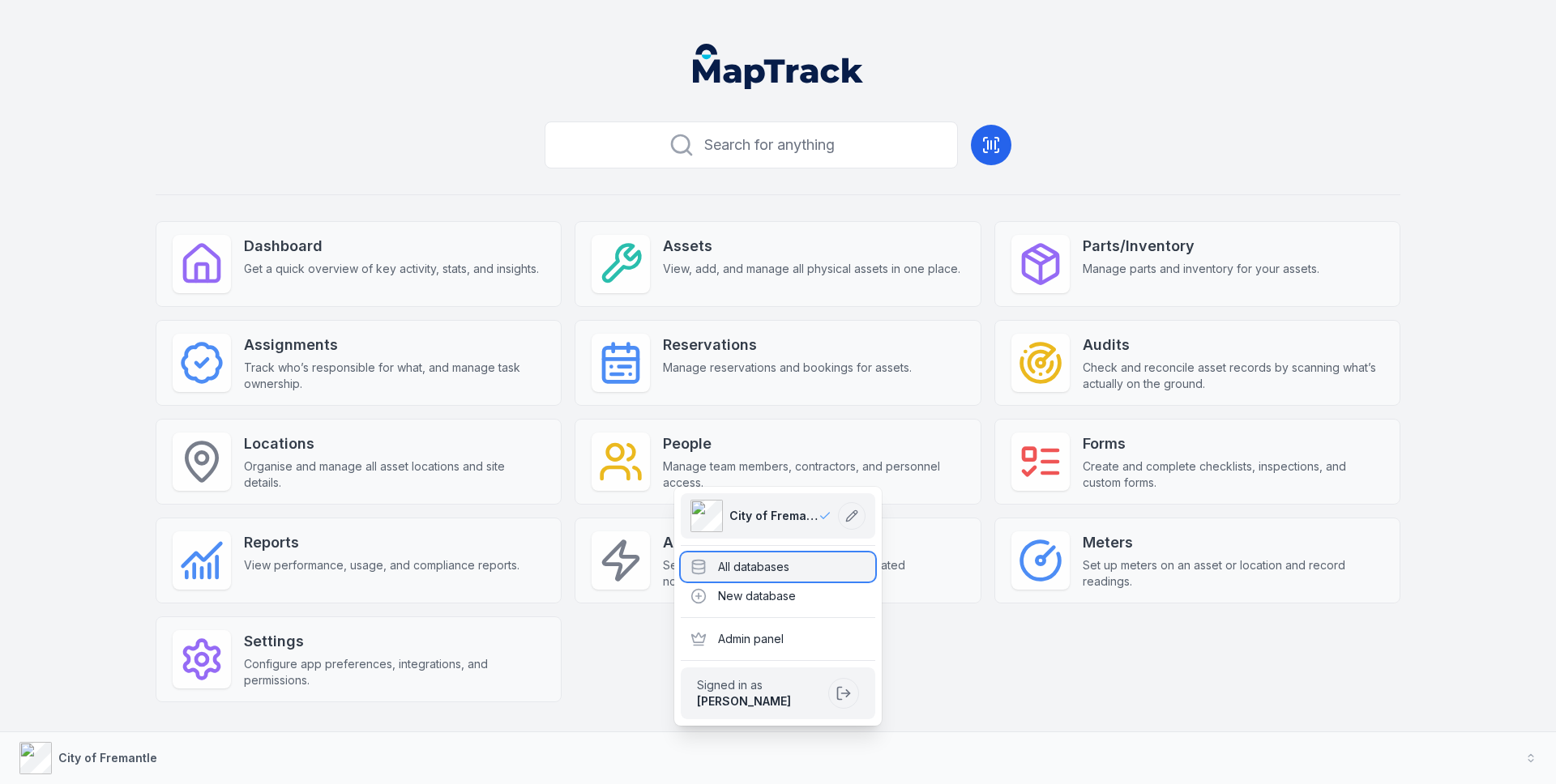
click at [801, 570] on div "All databases" at bounding box center [778, 567] width 195 height 29
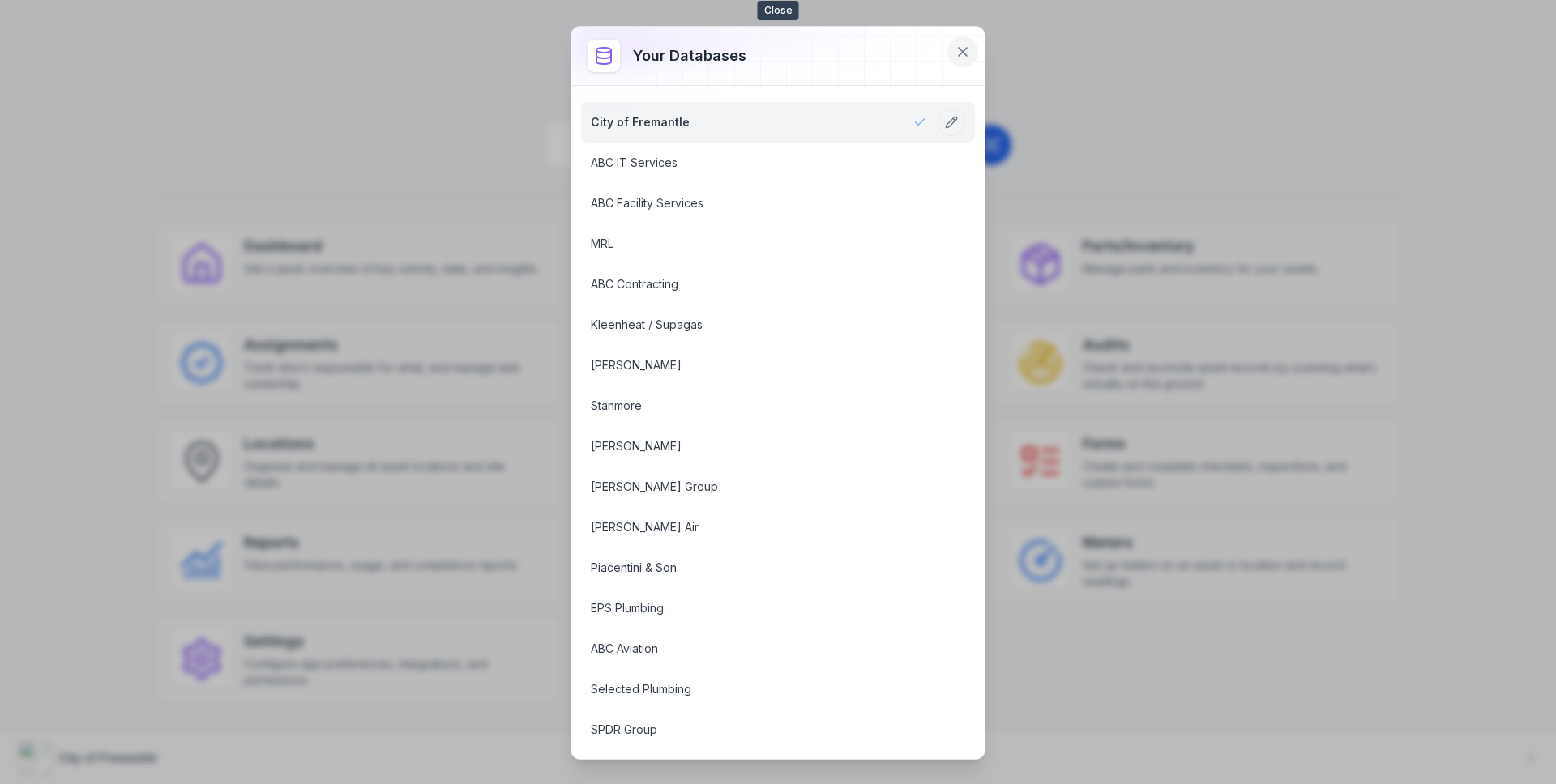
click at [961, 56] on icon at bounding box center [963, 52] width 16 height 16
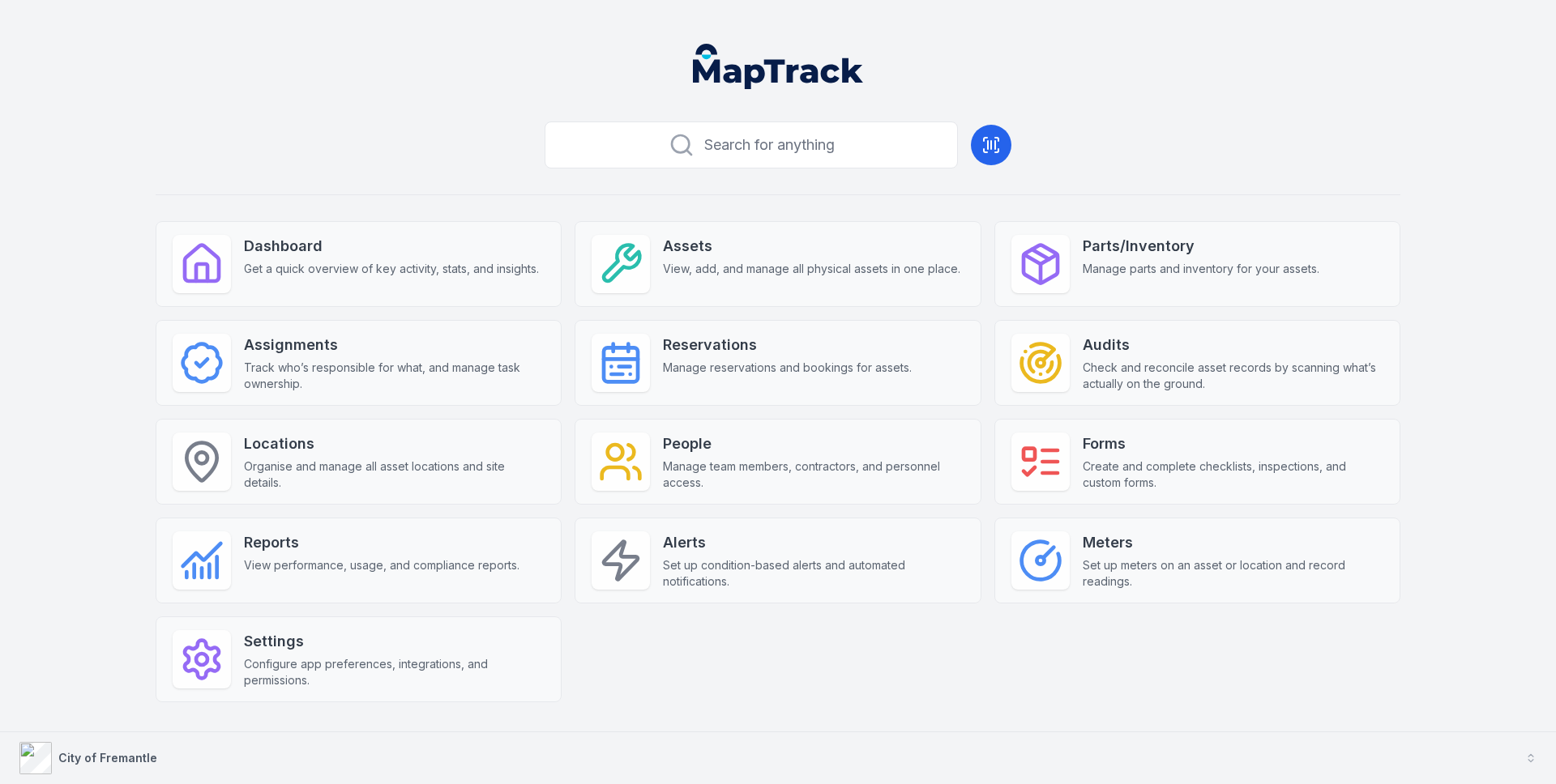
click at [67, 769] on div "City of Fremantle" at bounding box center [88, 758] width 138 height 33
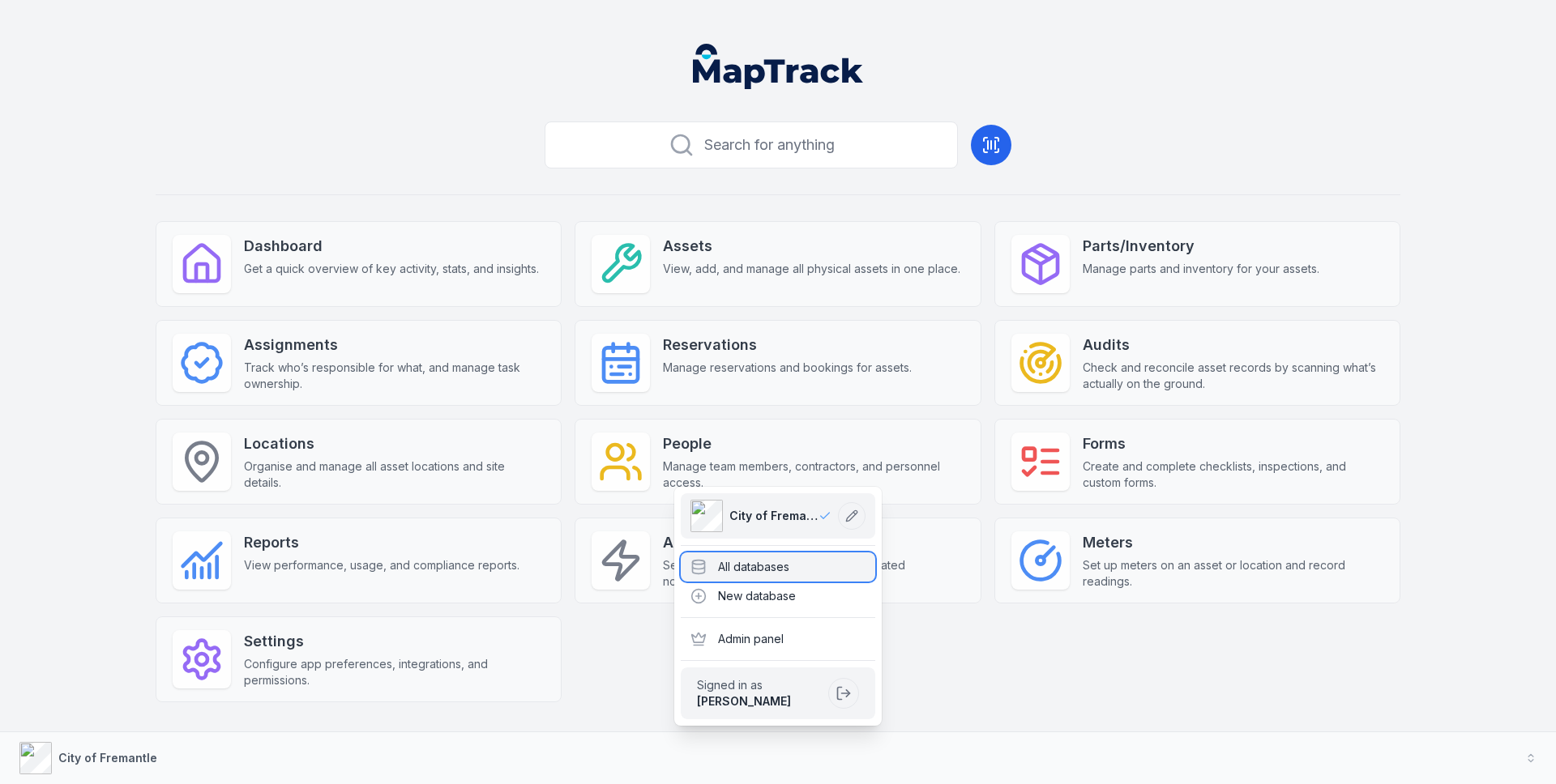
click at [722, 569] on div "All databases" at bounding box center [778, 567] width 195 height 29
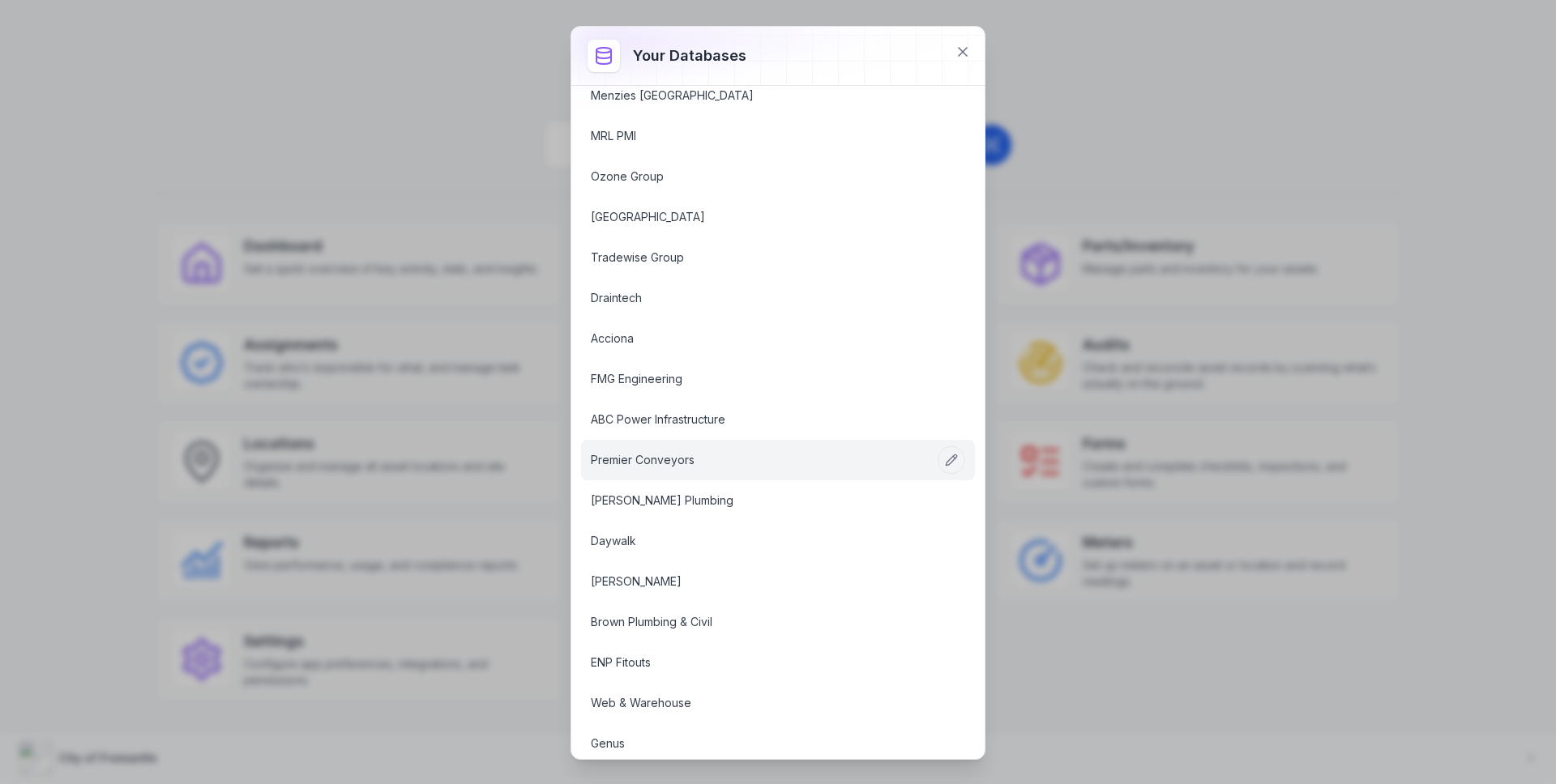
scroll to position [145, 0]
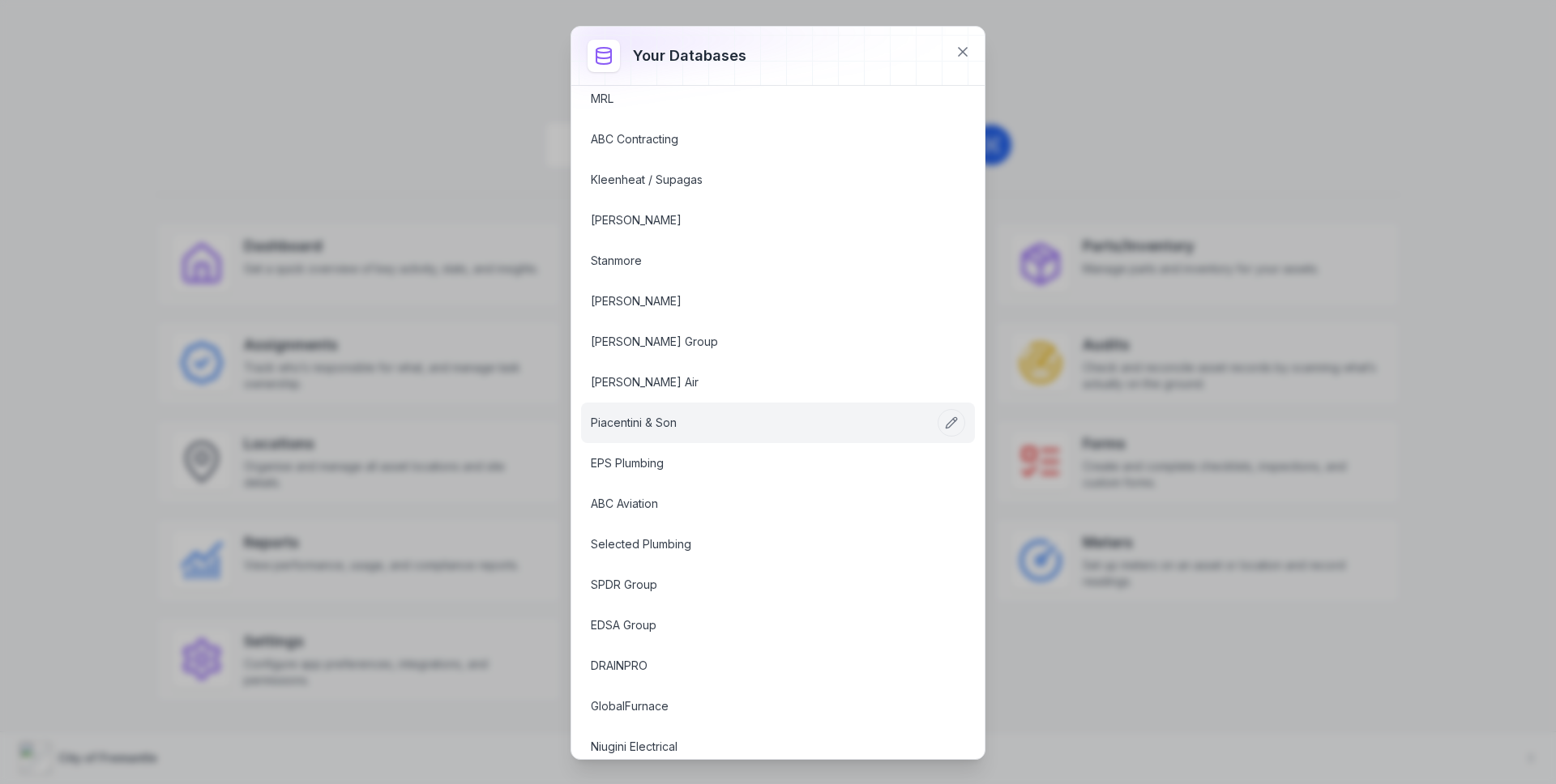
click at [689, 431] on link "Piacentini & Son" at bounding box center [759, 422] width 336 height 16
